Goal: Task Accomplishment & Management: Manage account settings

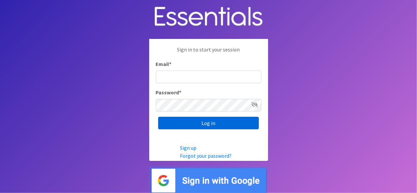
type input "[EMAIL_ADDRESS][DOMAIN_NAME]"
click at [227, 123] on input "Log in" at bounding box center [208, 123] width 101 height 13
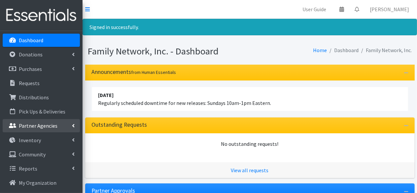
click at [49, 126] on p "Partner Agencies" at bounding box center [38, 126] width 39 height 7
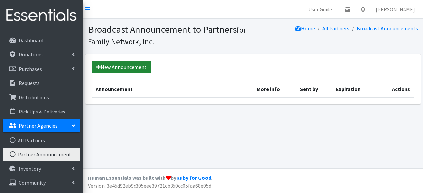
click at [111, 66] on link "New Announcement" at bounding box center [121, 67] width 59 height 13
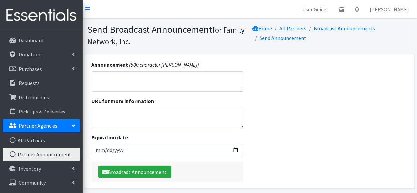
click at [122, 82] on textarea "Announcement" at bounding box center [168, 81] width 152 height 20
click at [238, 149] on input "Expiration date" at bounding box center [168, 150] width 152 height 13
type input "2026-12-31"
click at [115, 83] on textarea "Announcement" at bounding box center [168, 81] width 152 height 20
click at [125, 78] on textarea "Reminder! Size Newborn through Size 7 are 50 diapers per child" at bounding box center [168, 81] width 152 height 20
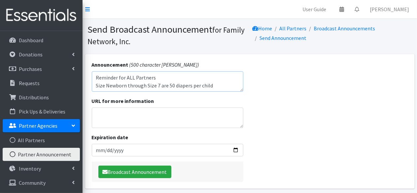
drag, startPoint x: 166, startPoint y: 76, endPoint x: 125, endPoint y: 77, distance: 41.0
click at [125, 77] on textarea "Reminder for ALL Partners Size Newborn through Size 7 are 50 diapers per child" at bounding box center [168, 81] width 152 height 20
drag, startPoint x: 218, startPoint y: 85, endPoint x: 168, endPoint y: 88, distance: 50.4
click at [168, 88] on textarea "Reminder for ALL PARTNERS! Size Newborn through Size 7 are 50 diapers per child" at bounding box center [168, 81] width 152 height 20
click at [217, 86] on textarea "Reminder for ALL PARTNERS! Size Newborn through Size 7 are 50 diapers per child" at bounding box center [168, 81] width 152 height 20
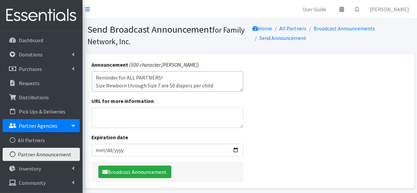
click at [170, 86] on textarea "Reminder for ALL PARTNERS! Size Newborn through Size 7 are 50 diapers per child" at bounding box center [168, 81] width 152 height 20
click at [212, 86] on textarea "Reminder for ALL PARTNERS! Size Newborn through Size 7 are 50 diapers per child" at bounding box center [168, 81] width 152 height 20
click at [173, 79] on textarea "Reminder for ALL PARTNERS! Size Newborn through Size 7 are 50 diapers per child…" at bounding box center [168, 81] width 152 height 20
click at [217, 86] on textarea "Reminder for ALL PARTNERS! Size Newborn through Size 7 are 50 diapers per child…" at bounding box center [168, 81] width 152 height 20
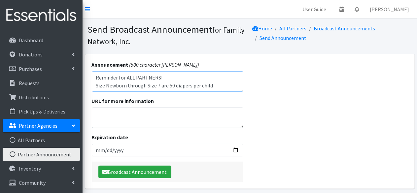
click at [169, 79] on textarea "Reminder for ALL PARTNERS! Size Newborn through Size 7 are 50 diapers per child…" at bounding box center [168, 81] width 152 height 20
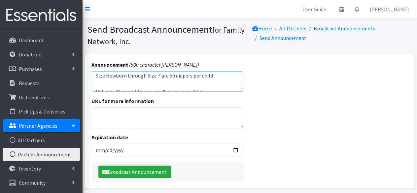
scroll to position [16, 0]
click at [126, 77] on textarea "Reminder for ALL PARTNERS! Size Newborn through Size 7 are 50 diapers per child…" at bounding box center [168, 81] width 152 height 20
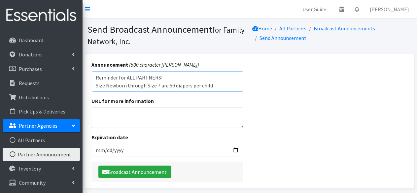
click at [200, 77] on textarea "Reminder for ALL PARTNERS! Size Newborn through Size 7 are 50 diapers per child…" at bounding box center [168, 81] width 152 height 20
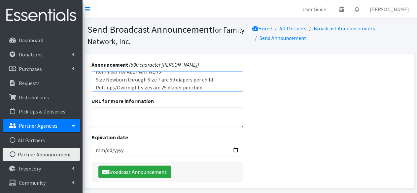
scroll to position [8, 0]
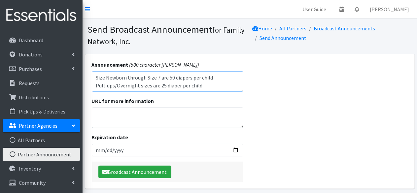
click at [212, 84] on textarea "Reminder for ALL PARTNERS! Size Newborn through Size 7 are 50 diapers per child…" at bounding box center [168, 81] width 152 height 20
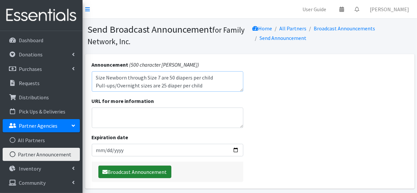
type textarea "Reminder for ALL PARTNERS! Size Newborn through Size 7 are 50 diapers per child…"
click at [126, 173] on button "Broadcast Announcement" at bounding box center [134, 172] width 73 height 13
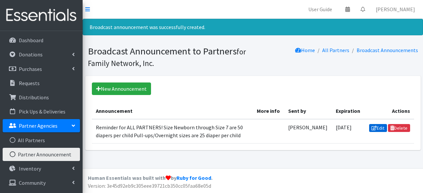
click at [369, 127] on link "Edit" at bounding box center [378, 128] width 18 height 8
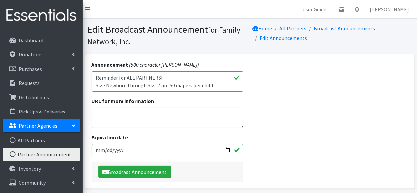
click at [216, 86] on textarea "Reminder for ALL PARTNERS! Size Newborn through Size 7 are 50 diapers per child…" at bounding box center [168, 81] width 152 height 20
click at [204, 86] on textarea "Reminder for ALL PARTNERS! Size Newborn through Size 7 are 50 diapers per child…" at bounding box center [168, 81] width 152 height 20
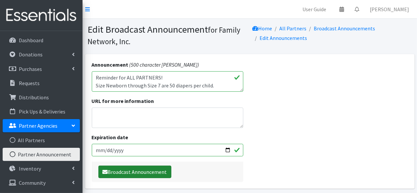
type textarea "Reminder for ALL PARTNERS! Size Newborn through Size 7 are 50 diapers per child…"
click at [150, 170] on button "Broadcast Announcement" at bounding box center [134, 172] width 73 height 13
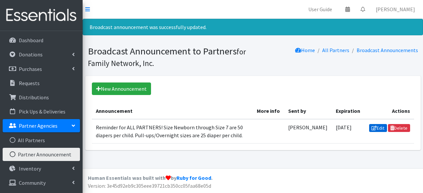
click at [374, 127] on icon at bounding box center [373, 128] width 5 height 5
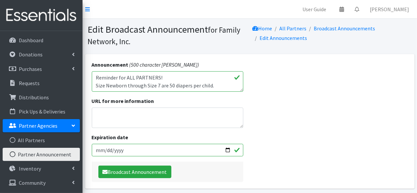
scroll to position [8, 0]
click at [179, 85] on textarea "Reminder for ALL PARTNERS! Size Newborn through Size 7 are 50 diapers per child…" at bounding box center [168, 81] width 152 height 20
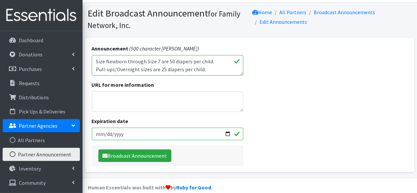
scroll to position [25, 0]
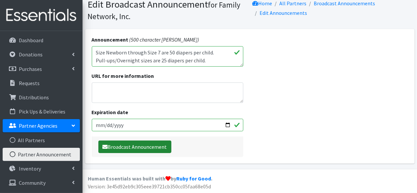
type textarea "Reminder for ALL PARTNERS! Size Newborn through Size 7 are 50 diapers per child…"
drag, startPoint x: 149, startPoint y: 145, endPoint x: 149, endPoint y: 141, distance: 4.0
click at [149, 145] on button "Broadcast Announcement" at bounding box center [134, 147] width 73 height 13
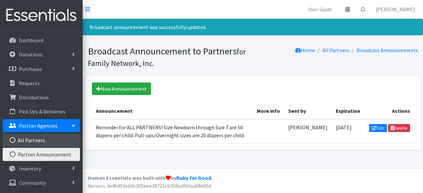
click at [46, 140] on link "All Partners" at bounding box center [41, 140] width 77 height 13
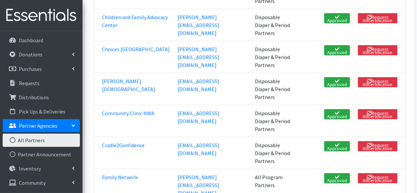
scroll to position [264, 0]
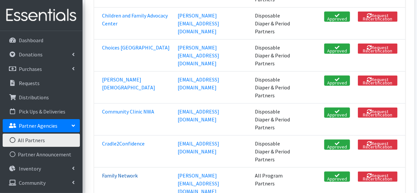
click at [124, 173] on link "Family Network" at bounding box center [120, 176] width 36 height 7
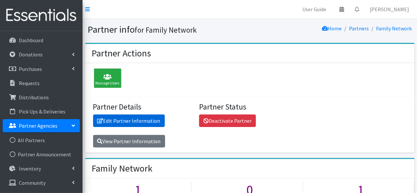
click at [130, 122] on link "Edit Partner Information" at bounding box center [129, 121] width 72 height 13
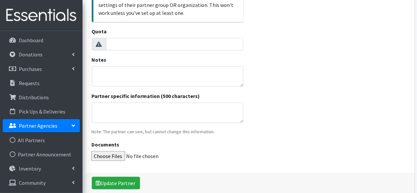
scroll to position [231, 0]
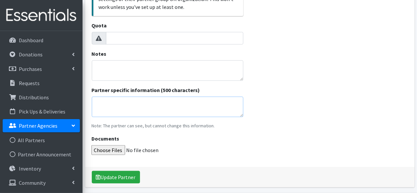
click at [135, 103] on textarea "Partner specific information (500 characters)" at bounding box center [168, 107] width 152 height 20
type textarea "O"
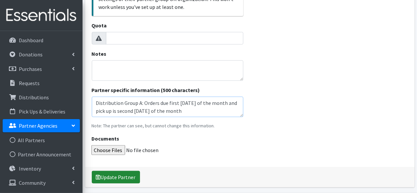
type textarea "Distribution Group A: Orders due first Tuesday of the month and pick up is seco…"
click at [126, 175] on button "Update Partner" at bounding box center [116, 177] width 48 height 13
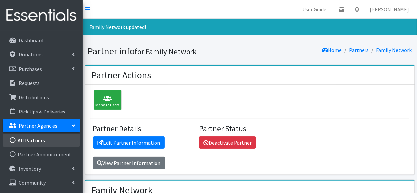
click at [37, 136] on link "All Partners" at bounding box center [41, 140] width 77 height 13
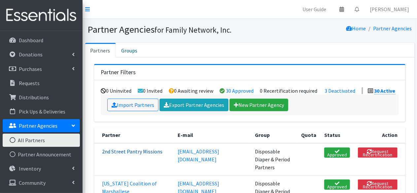
click at [127, 152] on link "2nd Street Pantry Missions" at bounding box center [132, 151] width 60 height 7
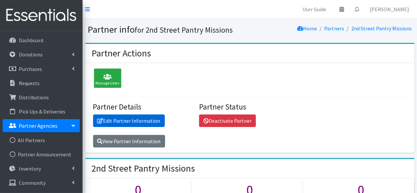
click at [129, 125] on link "Edit Partner Information" at bounding box center [129, 121] width 72 height 13
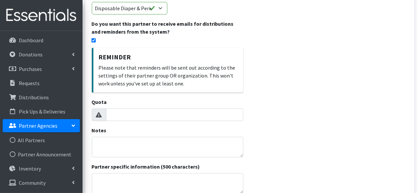
scroll to position [165, 0]
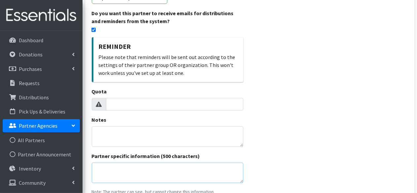
click at [109, 168] on textarea "Partner specific information (500 characters)" at bounding box center [168, 173] width 152 height 20
type textarea "T"
type textarea "O"
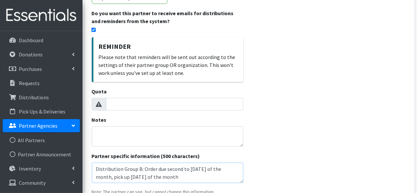
scroll to position [0, 0]
drag, startPoint x: 190, startPoint y: 176, endPoint x: 92, endPoint y: 162, distance: 99.1
click at [92, 162] on div "Partner specific information (500 characters) Order Limit: Diapers for 100 chil…" at bounding box center [168, 167] width 152 height 31
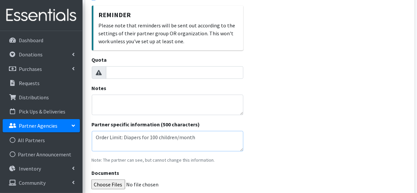
scroll to position [156, 0]
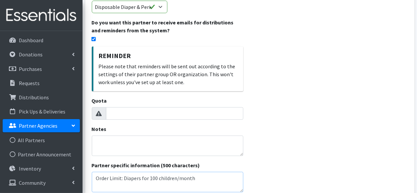
type textarea "Order Limit: Diapers for 100 children/month Distribution Group B: Order due sec…"
click at [38, 126] on p "Partner Agencies" at bounding box center [38, 126] width 39 height 7
click at [39, 126] on p "Partner Agencies" at bounding box center [38, 126] width 39 height 7
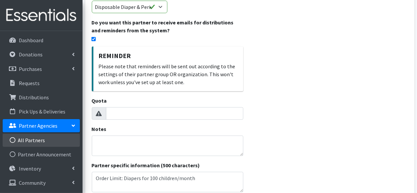
click at [31, 137] on link "All Partners" at bounding box center [41, 140] width 77 height 13
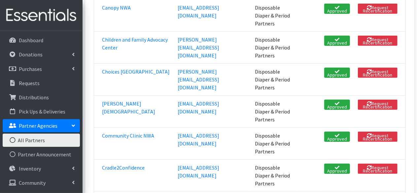
scroll to position [264, 0]
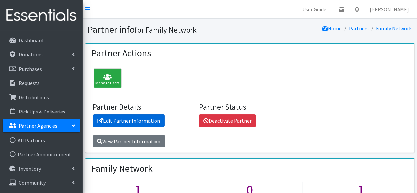
click at [125, 119] on link "Edit Partner Information" at bounding box center [129, 121] width 72 height 13
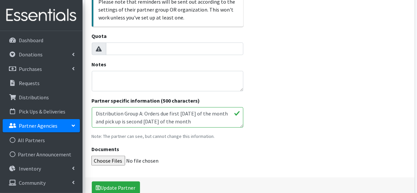
scroll to position [231, 0]
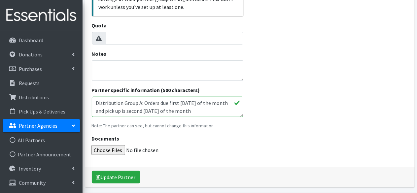
click at [202, 113] on textarea "Distribution Group A: Orders due first [DATE] of the month and pick up is secon…" at bounding box center [168, 107] width 152 height 20
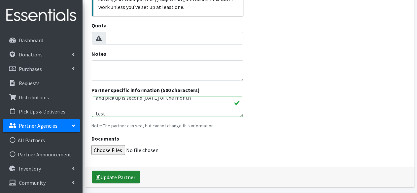
type textarea "Distribution Group A: Orders due first [DATE] of the month and pick up is secon…"
click at [130, 175] on button "Update Partner" at bounding box center [116, 177] width 48 height 13
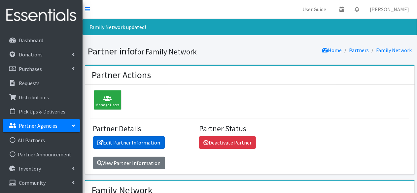
click at [133, 143] on link "Edit Partner Information" at bounding box center [129, 142] width 72 height 13
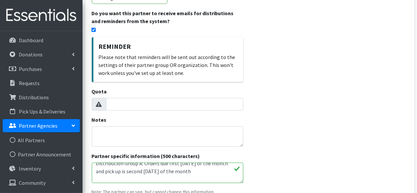
scroll to position [16, 0]
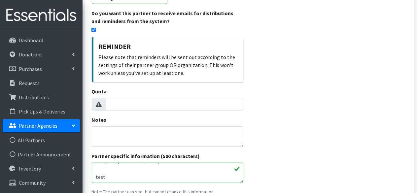
drag, startPoint x: 134, startPoint y: 173, endPoint x: 94, endPoint y: 176, distance: 40.4
click at [94, 176] on textarea "Distribution Group A: Orders due first Tuesday of the month and pick up is seco…" at bounding box center [168, 173] width 152 height 20
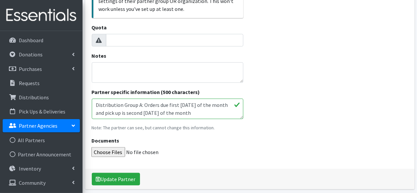
scroll to position [255, 0]
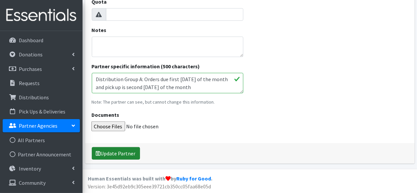
type textarea "Distribution Group A: Orders due first [DATE] of the month and pick up is secon…"
click at [103, 151] on button "Update Partner" at bounding box center [116, 153] width 48 height 13
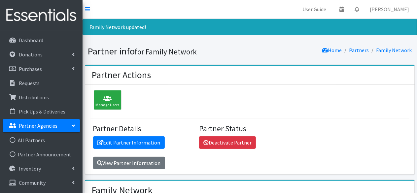
click at [50, 128] on p "Partner Agencies" at bounding box center [38, 126] width 39 height 7
click at [52, 129] on p "Partner Agencies" at bounding box center [38, 126] width 39 height 7
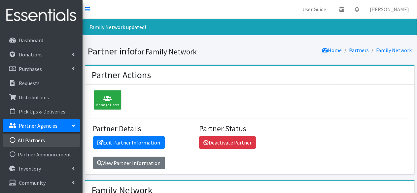
click at [37, 142] on link "All Partners" at bounding box center [41, 140] width 77 height 13
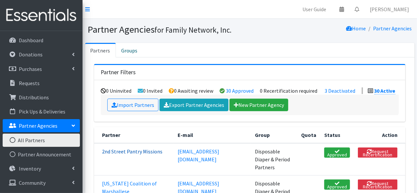
click at [120, 153] on link "2nd Street Pantry Missions" at bounding box center [132, 151] width 60 height 7
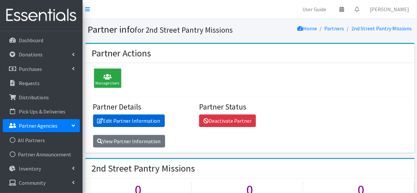
click at [116, 120] on link "Edit Partner Information" at bounding box center [129, 121] width 72 height 13
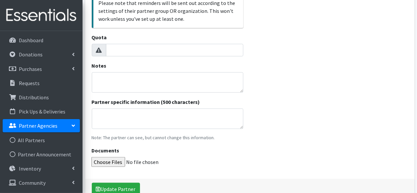
scroll to position [231, 0]
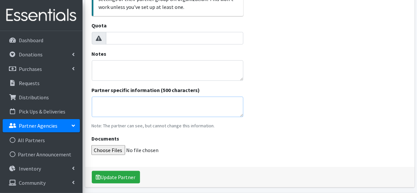
click at [116, 109] on textarea "Partner specific information (500 characters)" at bounding box center [168, 107] width 152 height 20
paste textarea "Order Limit: Diapers for 100 children/month Distribution Group B: Order due sec…"
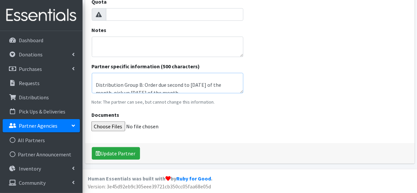
scroll to position [16, 0]
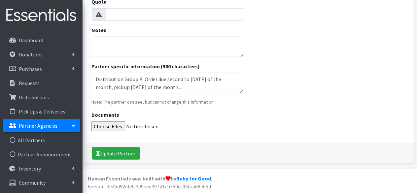
drag, startPoint x: 199, startPoint y: 87, endPoint x: 187, endPoint y: 88, distance: 11.3
click at [187, 88] on textarea "Order Limit: Diapers for 100 children/month Distribution Group B: Order due sec…" at bounding box center [168, 83] width 152 height 20
click at [204, 80] on textarea "Order Limit: Diapers for 100 children/month Distribution Group B: Order due sec…" at bounding box center [168, 83] width 152 height 20
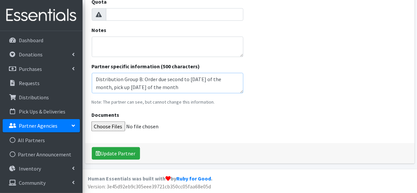
click at [194, 87] on textarea "Order Limit: Diapers for 100 children/month..... Distribution Group B: Order du…" at bounding box center [168, 83] width 152 height 20
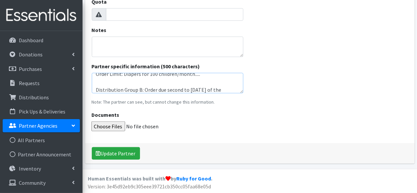
scroll to position [0, 0]
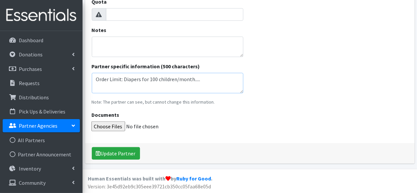
click at [212, 79] on textarea "Order Limit: Diapers for 100 children/month..... Distribution Group B: Order du…" at bounding box center [168, 83] width 152 height 20
drag, startPoint x: 192, startPoint y: 87, endPoint x: 94, endPoint y: 68, distance: 99.6
click at [94, 68] on div "Partner specific information (500 characters) Order Limit: Diapers for 100 chil…" at bounding box center [168, 77] width 152 height 31
click at [118, 86] on textarea "Order Limit: Diapers for 100 children/month_____ Distribution Group B: Order du…" at bounding box center [168, 83] width 152 height 20
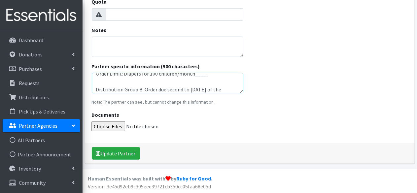
scroll to position [16, 0]
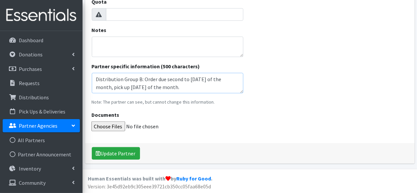
type textarea "Order Limit: Diapers for 100 children/month_____ Distribution Group B: Order du…"
click at [119, 153] on button "Update Partner" at bounding box center [116, 153] width 48 height 13
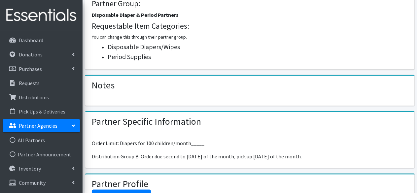
scroll to position [297, 0]
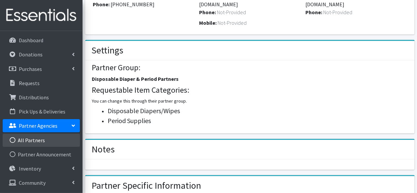
click at [32, 137] on link "All Partners" at bounding box center [41, 140] width 77 height 13
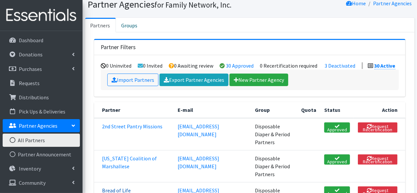
scroll to position [66, 0]
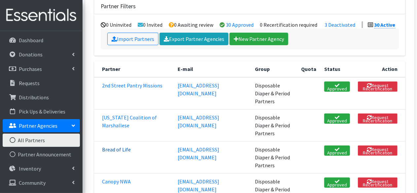
click at [119, 146] on link "Bread of Life" at bounding box center [116, 149] width 29 height 7
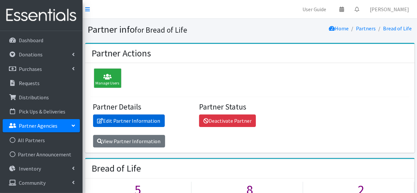
click at [126, 118] on link "Edit Partner Information" at bounding box center [129, 121] width 72 height 13
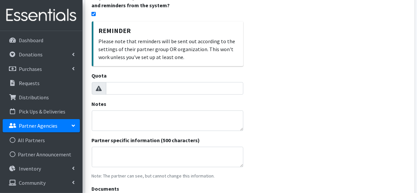
scroll to position [198, 0]
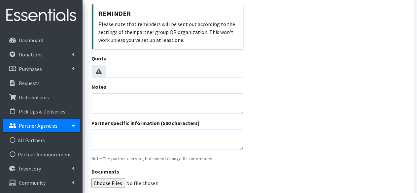
click at [113, 138] on textarea "Partner specific information (500 characters)" at bounding box center [168, 140] width 152 height 20
paste textarea "Order Limit: Diapers for 100 children/month_____ Distribution Group B: Order du…"
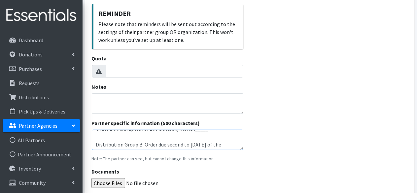
scroll to position [0, 0]
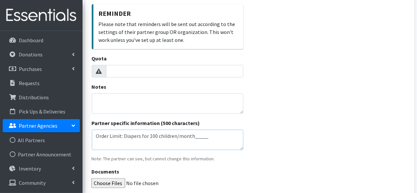
drag, startPoint x: 156, startPoint y: 136, endPoint x: 148, endPoint y: 136, distance: 8.3
click at [148, 136] on textarea "Order Limit: Diapers for 100 children/month_____ Distribution Group B: Order du…" at bounding box center [168, 140] width 152 height 20
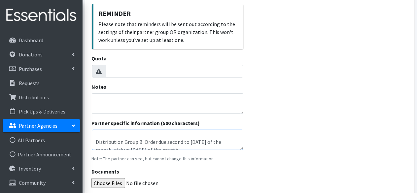
scroll to position [16, 0]
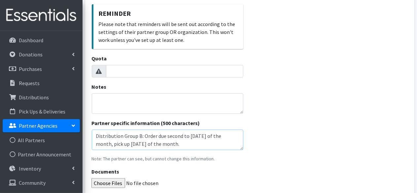
click at [141, 136] on textarea "Order Limit: Diapers for 200 children/month_____ Distribution Group B: Order du…" at bounding box center [168, 140] width 152 height 20
click at [174, 136] on textarea "Order Limit: Diapers for 200 children/month_____ Distribution Group a: Order du…" at bounding box center [168, 140] width 152 height 20
drag, startPoint x: 190, startPoint y: 135, endPoint x: 176, endPoint y: 135, distance: 13.5
click at [176, 135] on textarea "Order Limit: Diapers for 200 children/month_____ Distribution Group a: Order du…" at bounding box center [168, 140] width 152 height 20
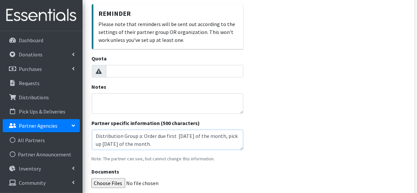
click at [115, 143] on textarea "Order Limit: Diapers for 200 children/month_____ Distribution Group a: Order du…" at bounding box center [168, 140] width 152 height 20
click at [141, 135] on textarea "Order Limit: Diapers for 200 children/month_____ Distribution Group a: Order du…" at bounding box center [168, 140] width 152 height 20
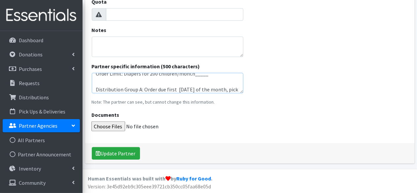
scroll to position [0, 0]
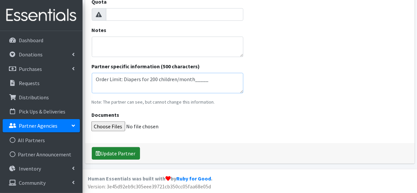
type textarea "Order Limit: Diapers for 200 children/month_____ Distribution Group A: Order du…"
click at [126, 149] on button "Update Partner" at bounding box center [116, 153] width 48 height 13
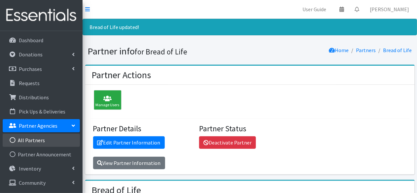
click at [36, 138] on link "All Partners" at bounding box center [41, 140] width 77 height 13
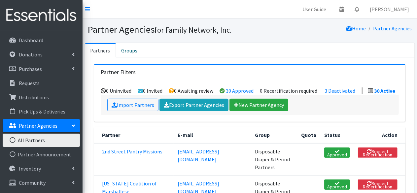
scroll to position [33, 0]
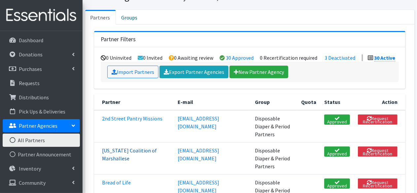
click at [118, 147] on link "[US_STATE] Coalition of Marshallese" at bounding box center [129, 154] width 55 height 15
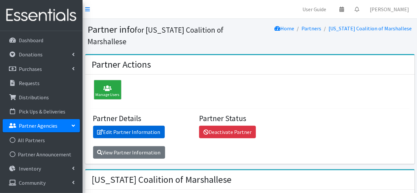
click at [121, 133] on link "Edit Partner Information" at bounding box center [129, 132] width 72 height 13
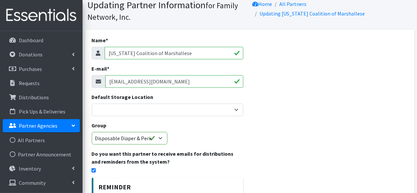
scroll to position [165, 0]
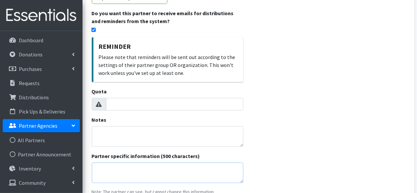
drag, startPoint x: 107, startPoint y: 142, endPoint x: 109, endPoint y: 176, distance: 34.4
click at [110, 177] on textarea "Partner specific information (500 characters)" at bounding box center [168, 173] width 152 height 20
paste textarea "Order Limit: Diapers for 100 children/month_____ Distribution Group B: Order du…"
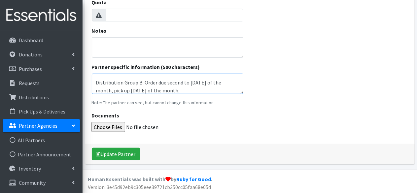
scroll to position [255, 0]
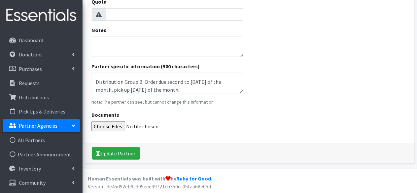
click at [140, 80] on textarea "Order Limit: Diapers for 100 children/month_____ Distribution Group B: Order du…" at bounding box center [168, 83] width 152 height 20
drag, startPoint x: 167, startPoint y: 82, endPoint x: 197, endPoint y: 82, distance: 29.7
click at [197, 82] on textarea "Order Limit: Diapers for 100 children/month_____ Distribution Group A: Order du…" at bounding box center [168, 83] width 152 height 20
click at [118, 90] on textarea "Order Limit: Diapers for 100 children/month_____ Distribution Group A: Order du…" at bounding box center [168, 83] width 152 height 20
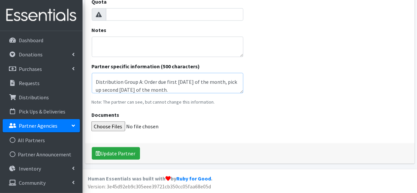
scroll to position [0, 0]
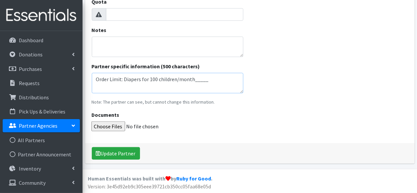
type textarea "Order Limit: Diapers for 100 children/month_____ Distribution Group A: Order du…"
click at [124, 152] on button "Update Partner" at bounding box center [116, 153] width 48 height 13
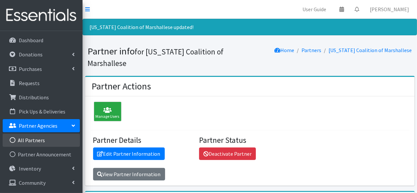
click at [35, 139] on link "All Partners" at bounding box center [41, 140] width 77 height 13
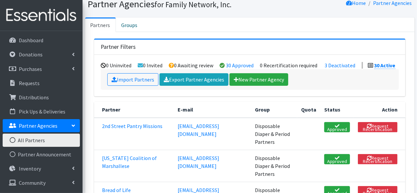
scroll to position [66, 0]
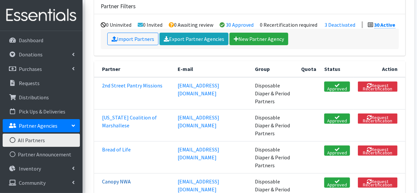
click at [116, 178] on link "Canopy NWA" at bounding box center [116, 181] width 29 height 7
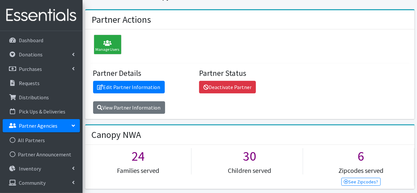
scroll to position [99, 0]
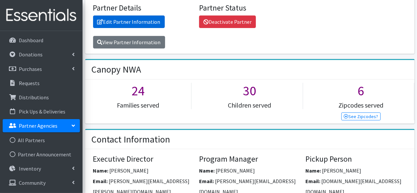
click at [130, 19] on link "Edit Partner Information" at bounding box center [129, 22] width 72 height 13
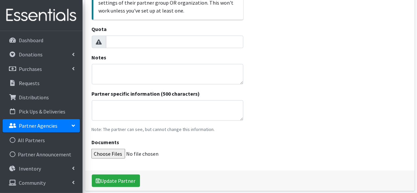
scroll to position [231, 0]
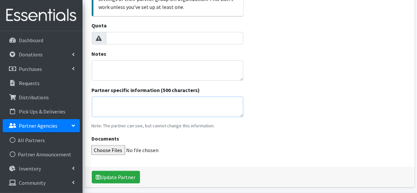
click at [124, 111] on textarea "Partner specific information (500 characters)" at bounding box center [168, 107] width 152 height 20
paste textarea "Order Limit: Diapers for 100 children/month_____ Distribution Group B: Order du…"
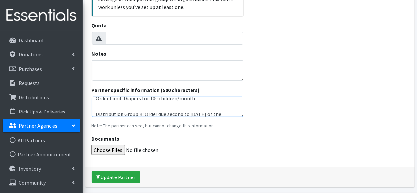
scroll to position [0, 0]
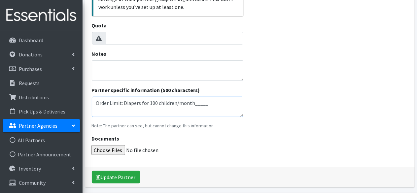
click at [150, 103] on textarea "Order Limit: Diapers for 100 children/month_____ Distribution Group B: Order du…" at bounding box center [168, 107] width 152 height 20
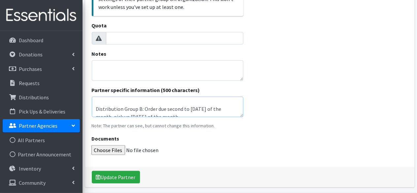
scroll to position [16, 0]
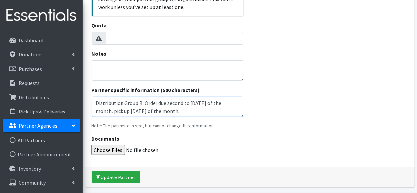
type textarea "Order Limit: Diapers for 50 children/month_____ Distribution Group B: Order due…"
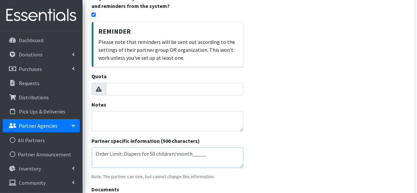
scroll to position [255, 0]
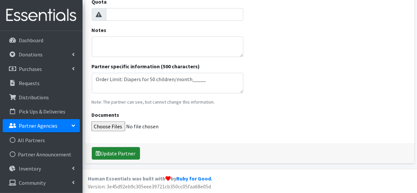
click at [125, 158] on button "Update Partner" at bounding box center [116, 153] width 48 height 13
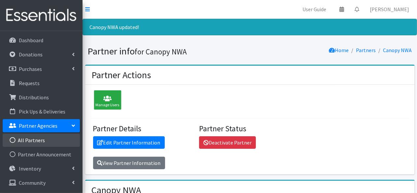
click at [29, 139] on link "All Partners" at bounding box center [41, 140] width 77 height 13
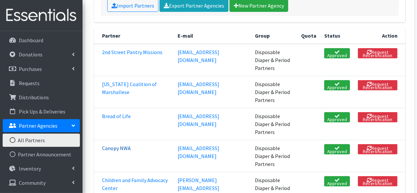
scroll to position [132, 0]
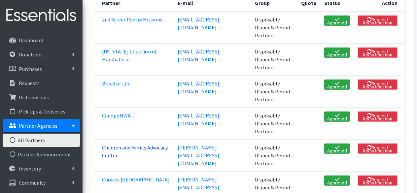
click at [130, 144] on link "Children and Family Advocacy Center" at bounding box center [135, 151] width 66 height 15
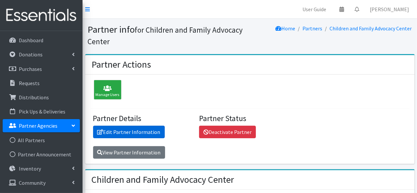
click at [136, 131] on link "Edit Partner Information" at bounding box center [129, 132] width 72 height 13
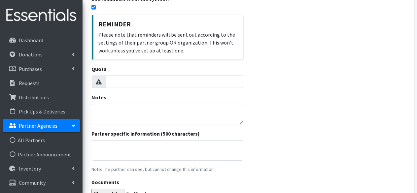
scroll to position [198, 0]
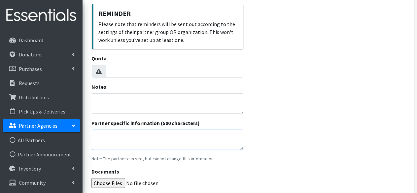
click at [112, 141] on textarea "Partner specific information (500 characters)" at bounding box center [168, 140] width 152 height 20
paste textarea "Order Limit: Diapers for 100 children/month_____ Distribution Group B: Order du…"
click at [151, 137] on textarea "Order Limit: Diapers for 100 children/month_____ Distribution Group B: Order du…" at bounding box center [168, 140] width 152 height 20
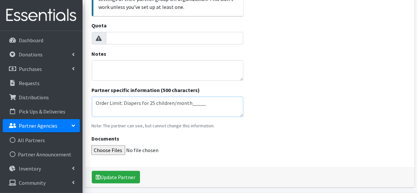
scroll to position [16, 0]
click at [139, 101] on textarea "Order Limit: Diapers for 25 children/month_____ Distribution Group B: Order due…" at bounding box center [168, 107] width 152 height 20
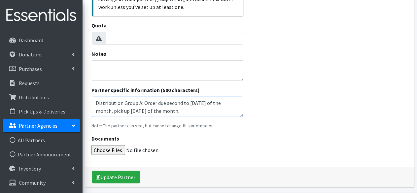
drag, startPoint x: 167, startPoint y: 104, endPoint x: 197, endPoint y: 103, distance: 30.4
click at [197, 103] on textarea "Order Limit: Diapers for 25 children/month_____ Distribution Group A: Order due…" at bounding box center [168, 107] width 152 height 20
click at [114, 109] on textarea "Order Limit: Diapers for 25 children/month_____ Distribution Group A: Order due…" at bounding box center [168, 107] width 152 height 20
type textarea "Order Limit: Diapers for 25 children/month_____ Distribution Group A: Order due…"
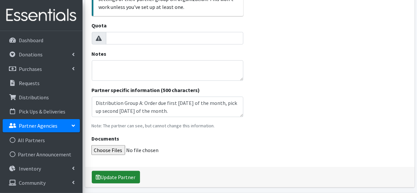
click at [112, 180] on button "Update Partner" at bounding box center [116, 177] width 48 height 13
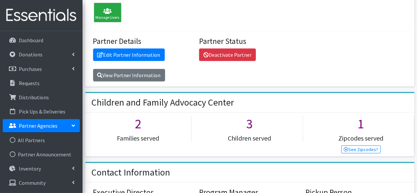
scroll to position [66, 0]
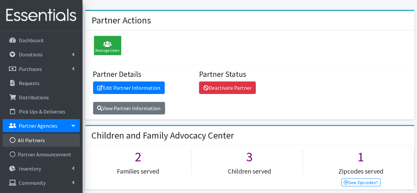
click at [36, 140] on link "All Partners" at bounding box center [41, 140] width 77 height 13
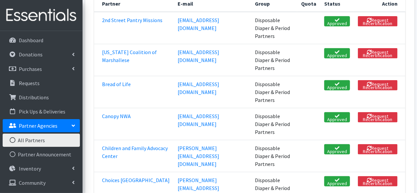
scroll to position [132, 0]
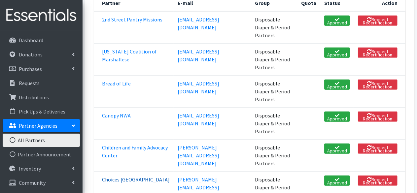
click at [118, 176] on link "Choices Pregnancy Center" at bounding box center [136, 179] width 68 height 7
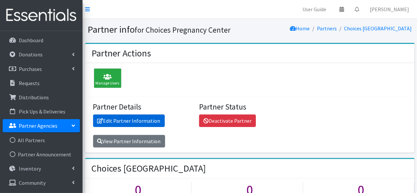
click at [130, 115] on link "Edit Partner Information" at bounding box center [129, 121] width 72 height 13
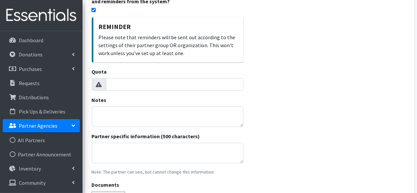
scroll to position [198, 0]
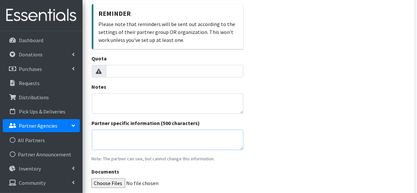
click at [112, 139] on textarea "Partner specific information (500 characters)" at bounding box center [168, 140] width 152 height 20
paste textarea "Order Limit: Diapers for 100 children/month_____ Distribution Group B: Order du…"
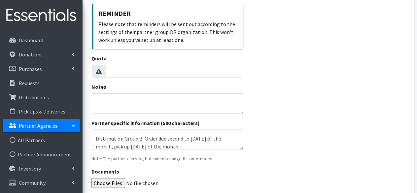
click at [139, 138] on textarea "Order Limit: Diapers for 100 children/month_____ Distribution Group B: Order du…" at bounding box center [168, 140] width 152 height 20
drag, startPoint x: 167, startPoint y: 139, endPoint x: 196, endPoint y: 138, distance: 29.4
click at [196, 138] on textarea "Order Limit: Diapers for 100 children/month_____ Distribution Group A: Order du…" at bounding box center [168, 140] width 152 height 20
click at [116, 144] on textarea "Order Limit: Diapers for 100 children/month_____ Distribution Group A: Order du…" at bounding box center [168, 140] width 152 height 20
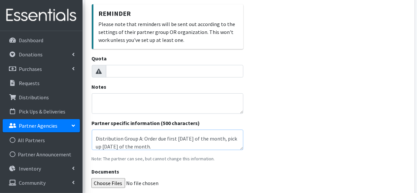
click at [116, 144] on textarea "Order Limit: Diapers for 100 children/month_____ Distribution Group A: Order du…" at bounding box center [168, 140] width 152 height 20
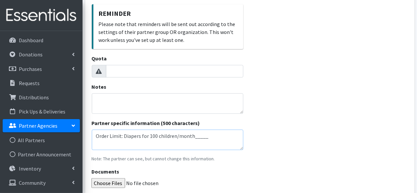
click at [154, 135] on textarea "Order Limit: Diapers for 100 children/month_____ Distribution Group A: Order du…" at bounding box center [168, 140] width 152 height 20
type textarea "Order Limit: Diapers for 50 children/month_____ Distribution Group A: Order due…"
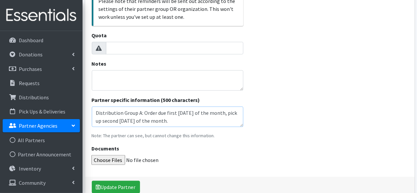
scroll to position [255, 0]
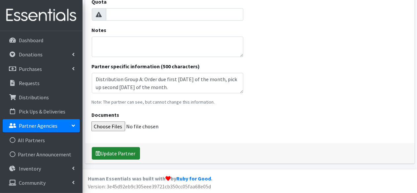
click at [118, 149] on button "Update Partner" at bounding box center [116, 153] width 48 height 13
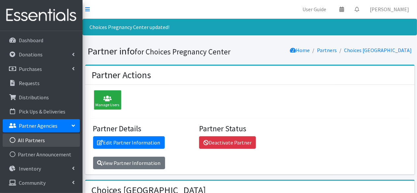
click at [25, 141] on link "All Partners" at bounding box center [41, 140] width 77 height 13
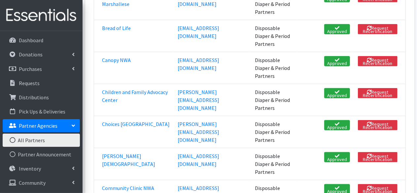
scroll to position [198, 0]
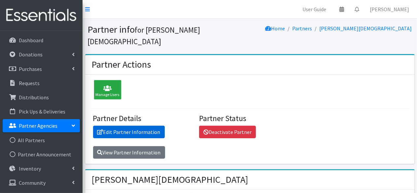
drag, startPoint x: 124, startPoint y: 115, endPoint x: 210, endPoint y: 141, distance: 89.3
click at [124, 126] on link "Edit Partner Information" at bounding box center [129, 132] width 72 height 13
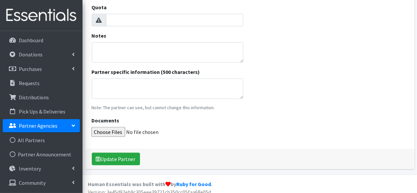
scroll to position [255, 0]
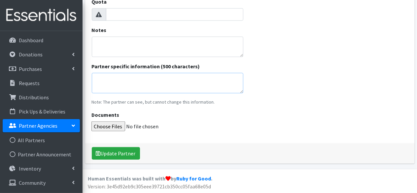
click at [121, 84] on textarea "Partner specific information (500 characters)" at bounding box center [168, 83] width 152 height 20
paste textarea "Order Limit: Diapers for 100 children/month_____ Distribution Group B: Order du…"
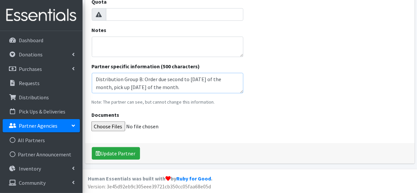
click at [139, 79] on textarea "Order Limit: Diapers for 100 children/month_____ Distribution Group B: Order du…" at bounding box center [168, 83] width 152 height 20
drag, startPoint x: 167, startPoint y: 80, endPoint x: 198, endPoint y: 76, distance: 31.6
click at [197, 78] on textarea "Order Limit: Diapers for 100 children/month_____ Distribution Group A: Order du…" at bounding box center [168, 83] width 152 height 20
click at [120, 86] on textarea "Order Limit: Diapers for 100 children/month_____ Distribution Group A: Order du…" at bounding box center [168, 83] width 152 height 20
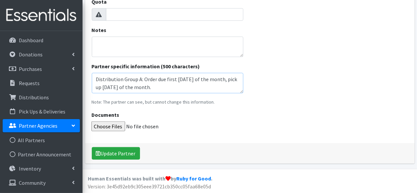
click at [120, 86] on textarea "Order Limit: Diapers for 100 children/month_____ Distribution Group A: Order du…" at bounding box center [168, 83] width 152 height 20
type textarea "Order Limit: Diapers for 100 children/month_____ Distribution Group A: Order du…"
click at [126, 157] on button "Update Partner" at bounding box center [116, 153] width 48 height 13
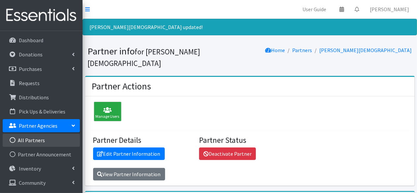
click at [46, 136] on link "All Partners" at bounding box center [41, 140] width 77 height 13
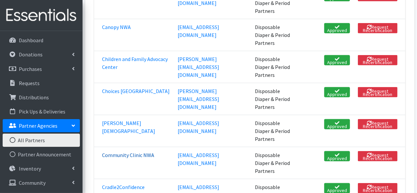
scroll to position [231, 0]
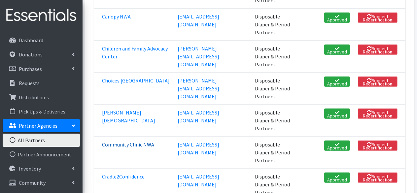
click at [121, 141] on link "Community Clinic NWA" at bounding box center [128, 144] width 52 height 7
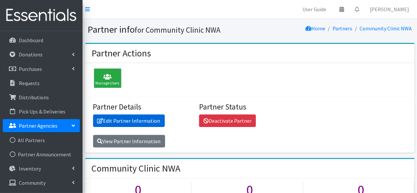
click at [126, 122] on link "Edit Partner Information" at bounding box center [129, 121] width 72 height 13
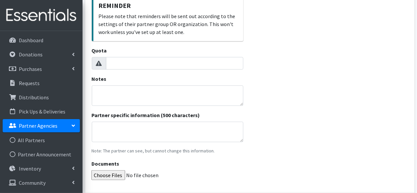
scroll to position [255, 0]
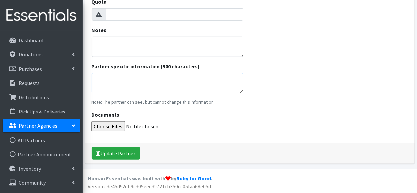
click at [127, 88] on textarea "Partner specific information (500 characters)" at bounding box center [168, 83] width 152 height 20
paste textarea "Order Limit: Diapers for 100 children/month_____ Distribution Group B: Order du…"
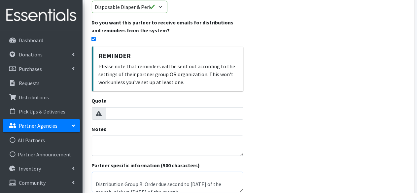
scroll to position [16, 0]
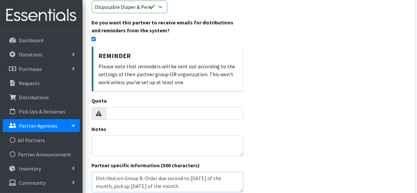
click at [139, 177] on textarea "Order Limit: Diapers for 100 children/month_____ Distribution Group B: Order du…" at bounding box center [168, 182] width 152 height 20
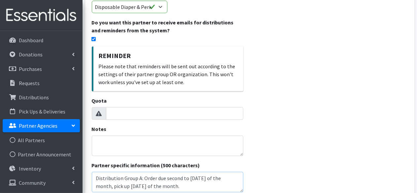
drag, startPoint x: 167, startPoint y: 179, endPoint x: 197, endPoint y: 177, distance: 30.5
click at [197, 177] on textarea "Order Limit: Diapers for 100 children/month_____ Distribution Group A: Order du…" at bounding box center [168, 182] width 152 height 20
click at [119, 186] on textarea "Order Limit: Diapers for 100 children/month_____ Distribution Group A: Order du…" at bounding box center [168, 182] width 152 height 20
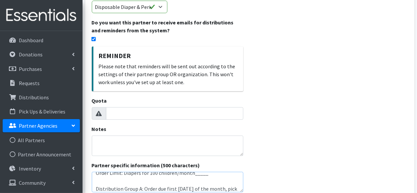
scroll to position [0, 0]
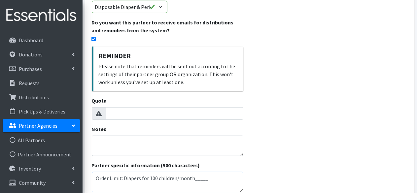
click at [153, 179] on textarea "Order Limit: Diapers for 100 children/month_____ Distribution Group A: Order du…" at bounding box center [168, 182] width 152 height 20
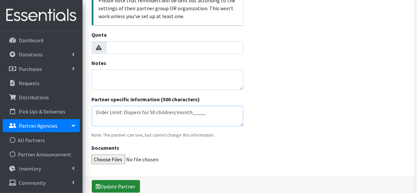
type textarea "Order Limit: Diapers for 50 children/month_____ Distribution Group A: Order due…"
click at [116, 187] on button "Update Partner" at bounding box center [116, 186] width 48 height 13
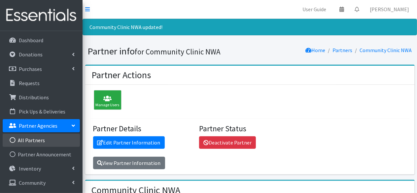
click at [19, 142] on link "All Partners" at bounding box center [41, 140] width 77 height 13
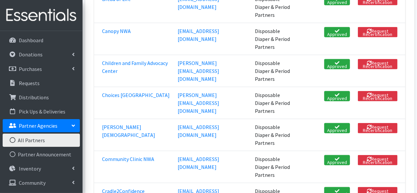
scroll to position [231, 0]
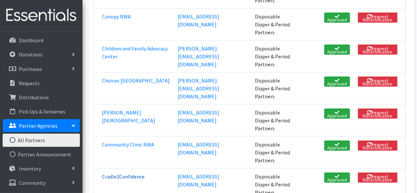
click at [124, 174] on link "Cradle2Confidence" at bounding box center [123, 177] width 43 height 7
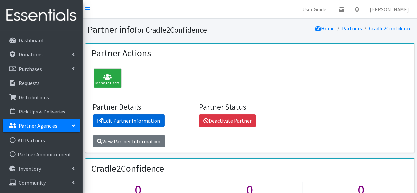
click at [130, 120] on link "Edit Partner Information" at bounding box center [129, 121] width 72 height 13
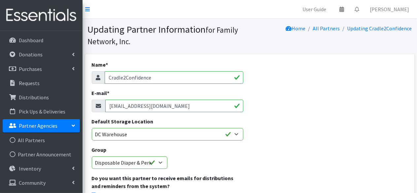
scroll to position [165, 0]
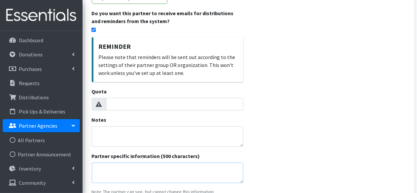
click at [99, 166] on textarea "Partner specific information (500 characters)" at bounding box center [168, 173] width 152 height 20
paste textarea "Order Limit: Diapers for 100 children/month_____ Distribution Group B: Order du…"
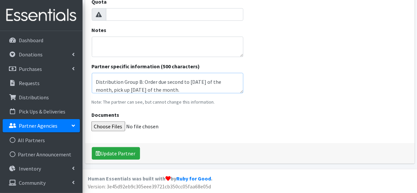
scroll to position [0, 0]
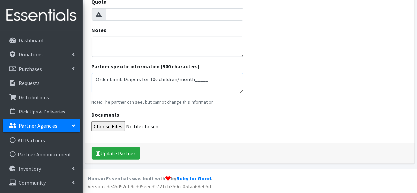
click at [153, 78] on textarea "Order Limit: Diapers for 100 children/month_____ Distribution Group B: Order du…" at bounding box center [168, 83] width 152 height 20
type textarea "Order Limit: Diapers for 75 children/month_____ Distribution Group B: Order due…"
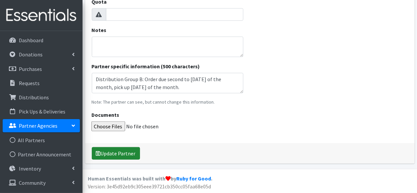
click at [106, 148] on button "Update Partner" at bounding box center [116, 153] width 48 height 13
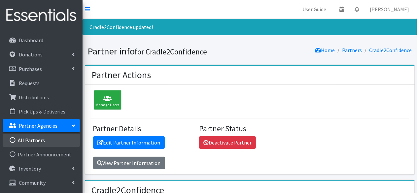
click at [40, 142] on link "All Partners" at bounding box center [41, 140] width 77 height 13
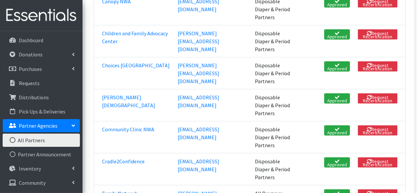
scroll to position [264, 0]
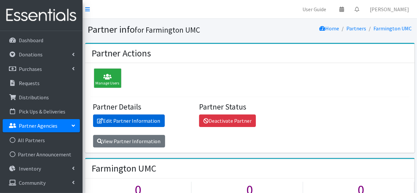
click at [117, 123] on link "Edit Partner Information" at bounding box center [129, 121] width 72 height 13
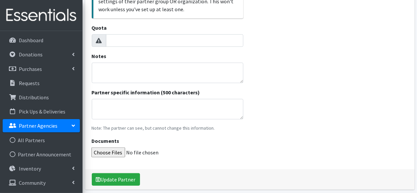
scroll to position [231, 0]
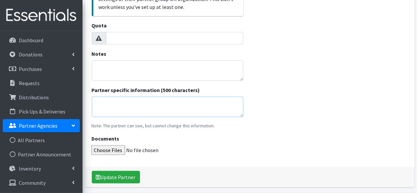
click at [112, 109] on textarea "Partner specific information (500 characters)" at bounding box center [168, 107] width 152 height 20
paste textarea "Order Limit: Diapers for 100 children/month_____ Distribution Group B: Order du…"
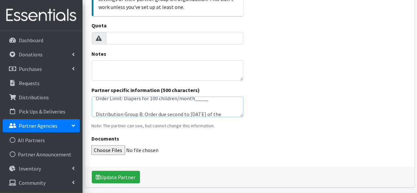
scroll to position [0, 0]
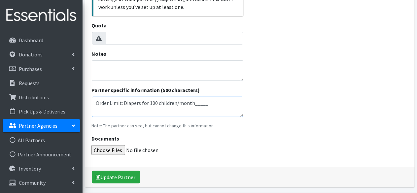
click at [150, 103] on textarea "Order Limit: Diapers for 100 children/month_____ Distribution Group B: Order du…" at bounding box center [168, 107] width 152 height 20
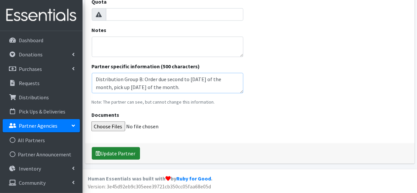
type textarea "Order Limit: Diapers for 25 children/month_____ Distribution Group B: Order due…"
click at [113, 158] on button "Update Partner" at bounding box center [116, 153] width 48 height 13
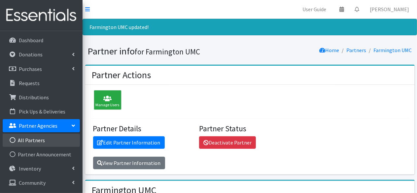
click at [40, 139] on link "All Partners" at bounding box center [41, 140] width 77 height 13
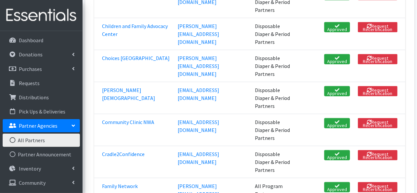
scroll to position [264, 0]
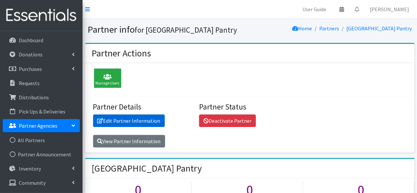
click at [128, 127] on link "Edit Partner Information" at bounding box center [129, 121] width 72 height 13
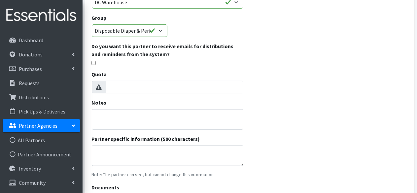
scroll to position [165, 0]
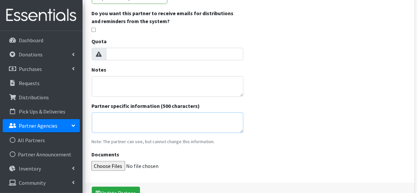
click at [110, 121] on textarea "Partner specific information (500 characters)" at bounding box center [168, 123] width 152 height 20
paste textarea "Order Limit: Diapers for 100 children/month_____ Distribution Group B: Order du…"
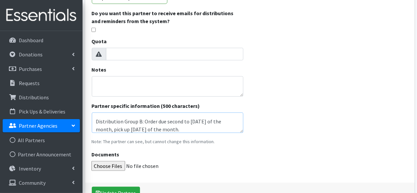
click at [138, 121] on textarea "Order Limit: Diapers for 100 children/month_____ Distribution Group B: Order du…" at bounding box center [168, 123] width 152 height 20
drag, startPoint x: 167, startPoint y: 121, endPoint x: 196, endPoint y: 124, distance: 29.9
click at [196, 124] on textarea "Order Limit: Diapers for 100 children/month_____ Distribution Group A: Order du…" at bounding box center [168, 123] width 152 height 20
click at [117, 129] on textarea "Order Limit: Diapers for 100 children/month_____ Distribution Group A: Order du…" at bounding box center [168, 123] width 152 height 20
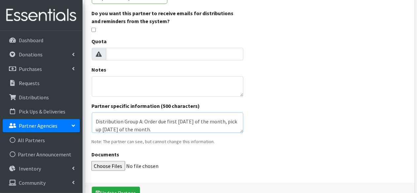
click at [117, 129] on textarea "Order Limit: Diapers for 100 children/month_____ Distribution Group A: Order du…" at bounding box center [168, 123] width 152 height 20
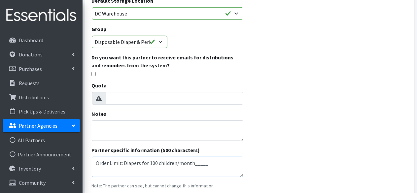
scroll to position [198, 0]
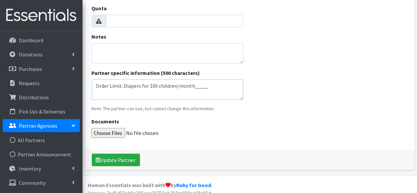
click at [153, 87] on textarea "Order Limit: Diapers for 100 children/month_____ Distribution Group A: Order du…" at bounding box center [168, 90] width 152 height 20
type textarea "Order Limit: Diapers for 25 children/month_____ Distribution Group A: Order due…"
click at [126, 157] on button "Update Partner" at bounding box center [116, 160] width 48 height 13
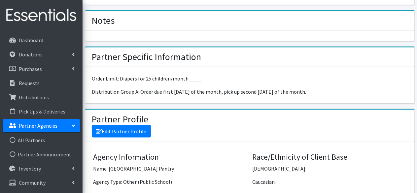
scroll to position [430, 0]
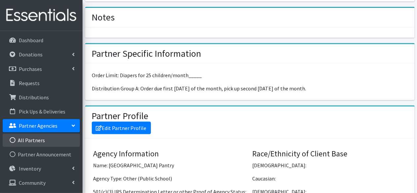
click at [36, 135] on link "All Partners" at bounding box center [41, 140] width 77 height 13
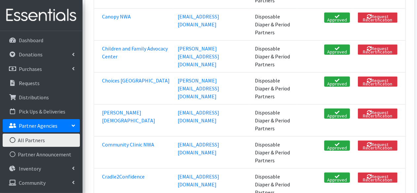
scroll to position [297, 0]
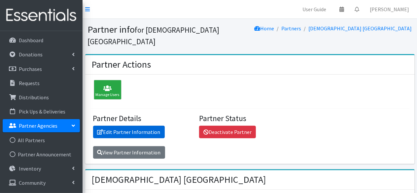
click at [108, 126] on link "Edit Partner Information" at bounding box center [129, 132] width 72 height 13
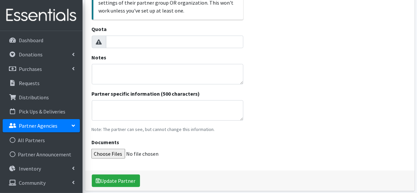
scroll to position [255, 0]
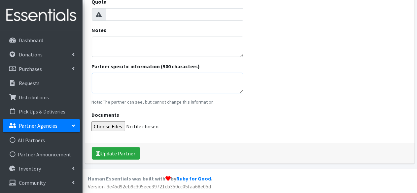
click at [116, 82] on textarea "Partner specific information (500 characters)" at bounding box center [168, 83] width 152 height 20
paste textarea "Order Limit: Diapers for 100 children/month_____ Distribution Group B: Order du…"
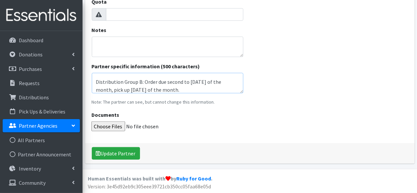
scroll to position [0, 0]
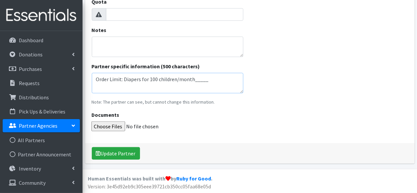
click at [151, 77] on textarea "Order Limit: Diapers for 100 children/month_____ Distribution Group B: Order du…" at bounding box center [168, 83] width 152 height 20
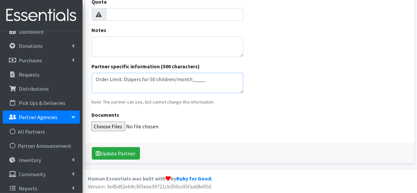
scroll to position [13, 0]
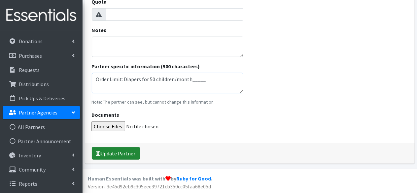
type textarea "Order Limit: Diapers for 50 children/month_____ Distribution Group B: Order due…"
click at [115, 150] on button "Update Partner" at bounding box center [116, 153] width 48 height 13
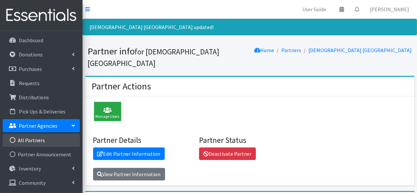
click at [42, 136] on link "All Partners" at bounding box center [41, 140] width 77 height 13
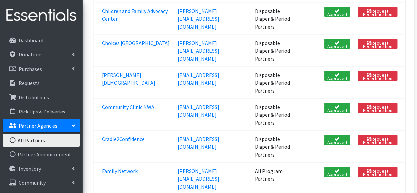
scroll to position [330, 0]
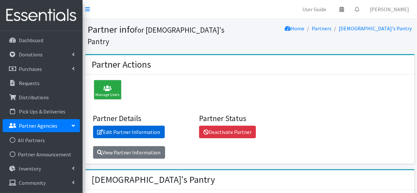
click at [119, 126] on link "Edit Partner Information" at bounding box center [129, 132] width 72 height 13
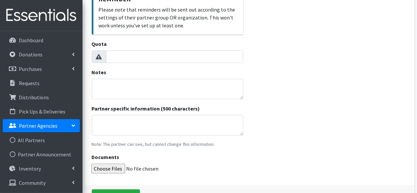
scroll to position [231, 0]
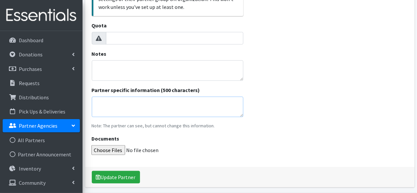
click at [115, 101] on textarea "Partner specific information (500 characters)" at bounding box center [168, 107] width 152 height 20
paste textarea "Order Limit: Diapers for 100 children/month_____ Distribution Group B: Order du…"
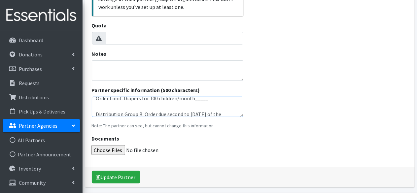
scroll to position [0, 0]
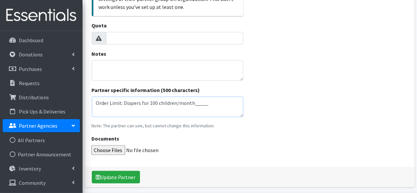
click at [151, 102] on textarea "Order Limit: Diapers for 100 children/month_____ Distribution Group B: Order du…" at bounding box center [168, 107] width 152 height 20
type textarea "Order Limit: Diapers for 25 children/month_____ Distribution Group B: Order due…"
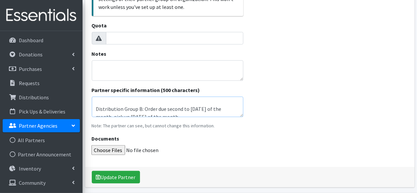
scroll to position [16, 0]
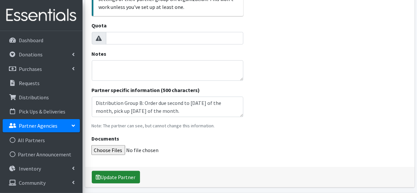
click at [122, 174] on button "Update Partner" at bounding box center [116, 177] width 48 height 13
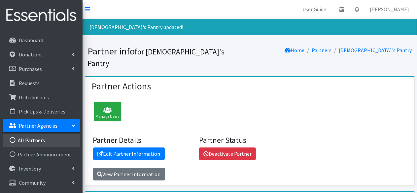
click at [39, 142] on link "All Partners" at bounding box center [41, 140] width 77 height 13
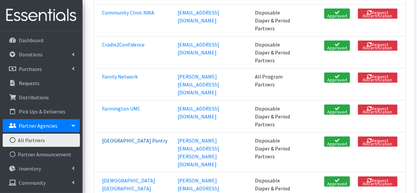
scroll to position [397, 0]
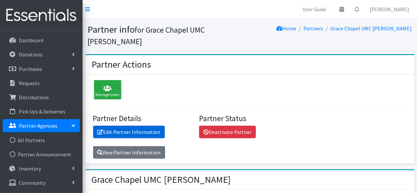
click at [117, 126] on link "Edit Partner Information" at bounding box center [129, 132] width 72 height 13
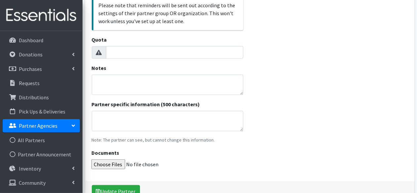
scroll to position [231, 0]
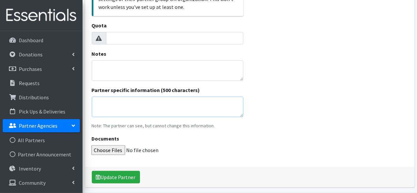
click at [115, 103] on textarea "Partner specific information (500 characters)" at bounding box center [168, 107] width 152 height 20
paste textarea "Order Limit: Diapers for 100 children/month_____ Distribution Group B: Order du…"
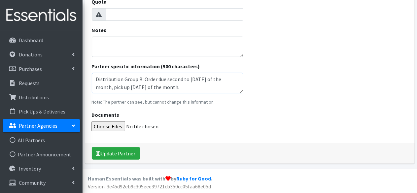
scroll to position [0, 0]
click at [154, 77] on textarea "Order Limit: Diapers for 100 children/month_____ Distribution Group B: Order du…" at bounding box center [168, 83] width 152 height 20
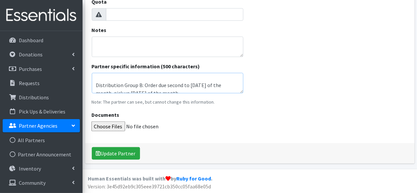
scroll to position [16, 0]
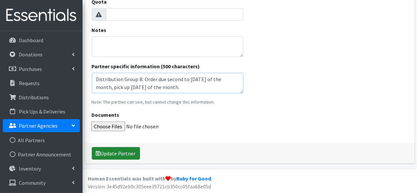
type textarea "Order Limit: Diapers for 50 children/month_____ Distribution Group B: Order due…"
click at [124, 156] on button "Update Partner" at bounding box center [116, 153] width 48 height 13
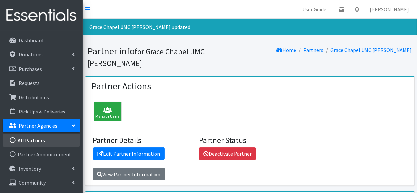
click at [37, 137] on link "All Partners" at bounding box center [41, 140] width 77 height 13
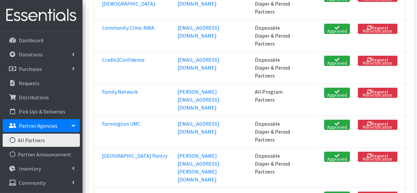
scroll to position [364, 0]
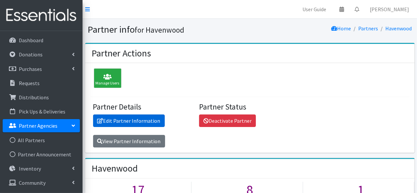
click at [113, 116] on link "Edit Partner Information" at bounding box center [129, 121] width 72 height 13
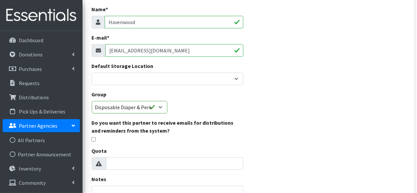
scroll to position [205, 0]
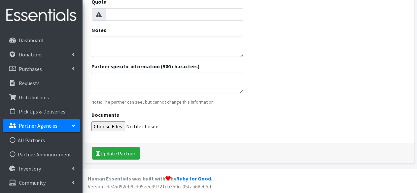
click at [119, 87] on textarea "Partner specific information (500 characters)" at bounding box center [168, 83] width 152 height 20
paste textarea "Order Limit: Diapers for 100 children/month_____ Distribution Group B: Order du…"
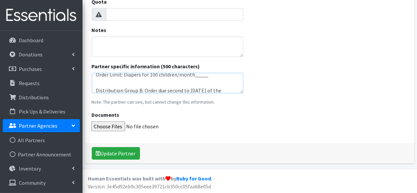
scroll to position [0, 0]
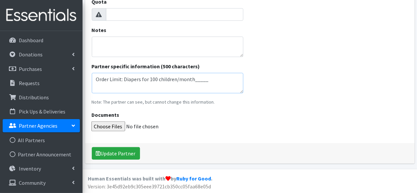
click at [149, 77] on textarea "Order Limit: Diapers for 100 children/month_____ Distribution Group B: Order du…" at bounding box center [168, 83] width 152 height 20
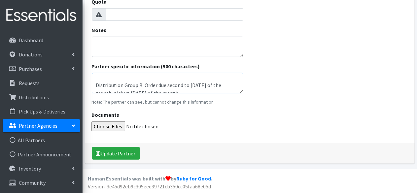
scroll to position [16, 0]
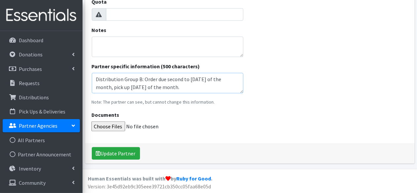
type textarea "Order Limit: Diapers for 25 children/month_____ Distribution Group B: Order due…"
click at [125, 152] on button "Update Partner" at bounding box center [116, 153] width 48 height 13
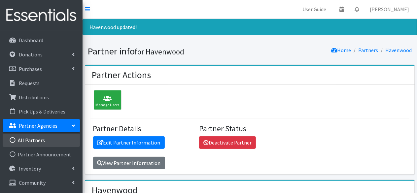
click at [28, 138] on link "All Partners" at bounding box center [41, 140] width 77 height 13
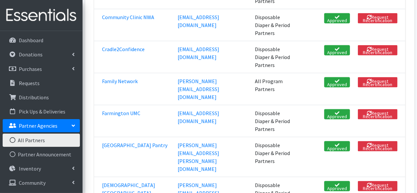
scroll to position [397, 0]
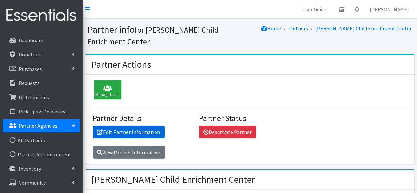
click at [128, 132] on link "Edit Partner Information" at bounding box center [129, 132] width 72 height 13
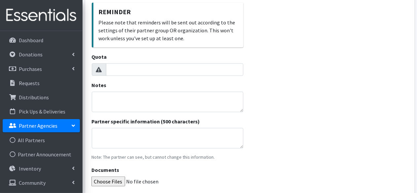
scroll to position [255, 0]
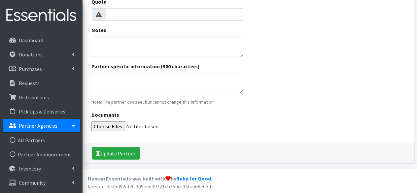
click at [116, 77] on textarea "Partner specific information (500 characters)" at bounding box center [168, 83] width 152 height 20
paste textarea "Order Limit: Diapers for 100 children/month_____ Distribution Group B: Order du…"
click at [151, 79] on textarea "Order Limit: Diapers for 100 children/month_____ Distribution Group B: Order du…" at bounding box center [168, 83] width 152 height 20
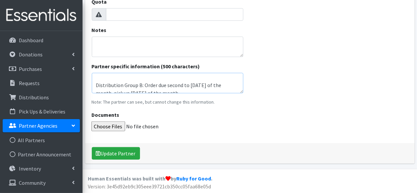
scroll to position [16, 0]
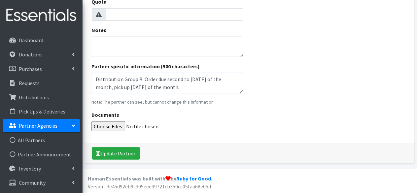
click at [139, 80] on textarea "Order Limit: Diapers for 25 children/month_____ Distribution Group B: Order due…" at bounding box center [168, 83] width 152 height 20
drag, startPoint x: 166, startPoint y: 79, endPoint x: 197, endPoint y: 79, distance: 31.1
click at [197, 79] on textarea "Order Limit: Diapers for 25 children/month_____ Distribution Group A: Order due…" at bounding box center [168, 83] width 152 height 20
click at [114, 88] on textarea "Order Limit: Diapers for 25 children/month_____ Distribution Group A: Order due…" at bounding box center [168, 83] width 152 height 20
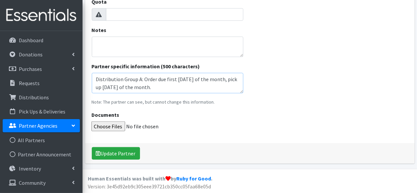
click at [114, 88] on textarea "Order Limit: Diapers for 25 children/month_____ Distribution Group A: Order due…" at bounding box center [168, 83] width 152 height 20
type textarea "Order Limit: Diapers for 25 children/month_____ Distribution Group A: Order due…"
click at [113, 151] on button "Update Partner" at bounding box center [116, 153] width 48 height 13
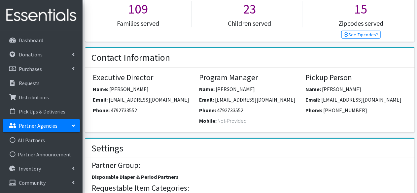
scroll to position [198, 0]
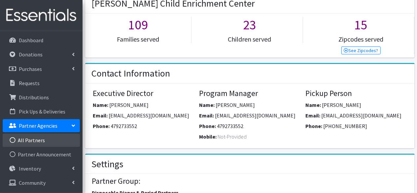
click at [26, 144] on link "All Partners" at bounding box center [41, 140] width 77 height 13
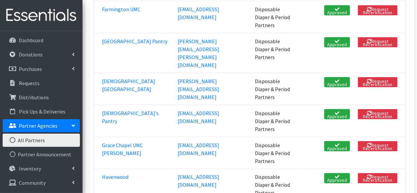
scroll to position [463, 0]
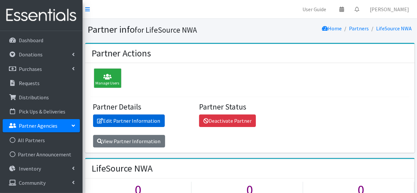
click at [118, 121] on link "Edit Partner Information" at bounding box center [129, 121] width 72 height 13
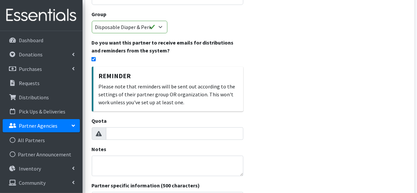
scroll to position [198, 0]
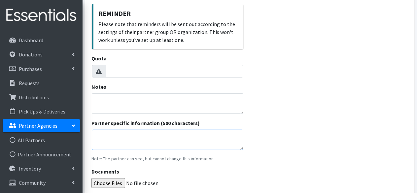
click at [120, 136] on textarea "Partner specific information (500 characters)" at bounding box center [168, 140] width 152 height 20
paste textarea "Order Limit: Diapers for 100 children/month_____ Distribution Group B: Order du…"
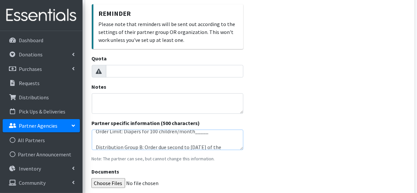
scroll to position [0, 0]
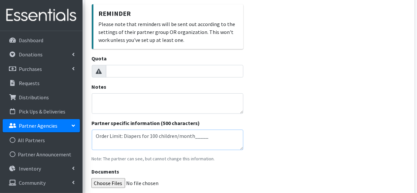
click at [150, 137] on textarea "Order Limit: Diapers for 100 children/month_____ Distribution Group B: Order du…" at bounding box center [168, 140] width 152 height 20
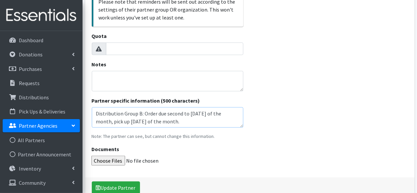
scroll to position [231, 0]
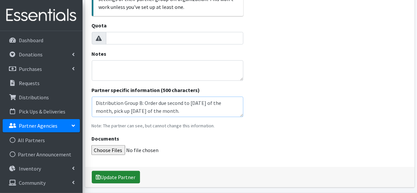
type textarea "Order Limit: Diapers for 25 children/month_____ Distribution Group B: Order due…"
click at [105, 177] on button "Update Partner" at bounding box center [116, 177] width 48 height 13
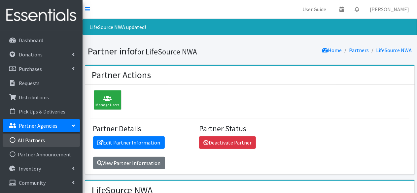
click at [37, 138] on link "All Partners" at bounding box center [41, 140] width 77 height 13
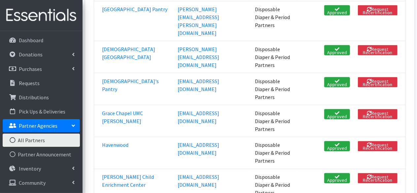
scroll to position [496, 0]
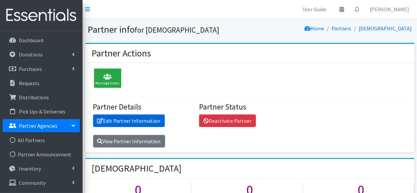
click at [125, 121] on link "Edit Partner Information" at bounding box center [129, 121] width 72 height 13
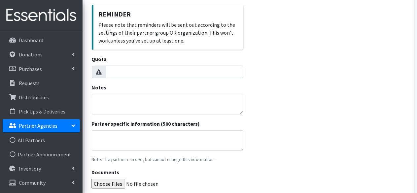
scroll to position [198, 0]
click at [119, 146] on textarea "Partner specific information (500 characters)" at bounding box center [168, 140] width 152 height 20
paste textarea "Order Limit: Diapers for 100 children/month_____ Distribution Group B: Order du…"
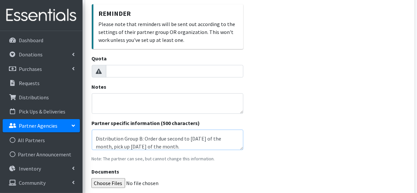
scroll to position [0, 0]
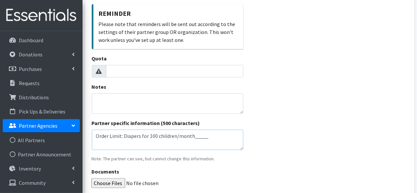
click at [151, 135] on textarea "Order Limit: Diapers for 100 children/month_____ Distribution Group B: Order du…" at bounding box center [168, 140] width 152 height 20
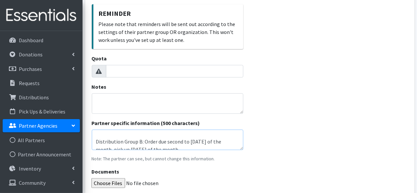
scroll to position [16, 0]
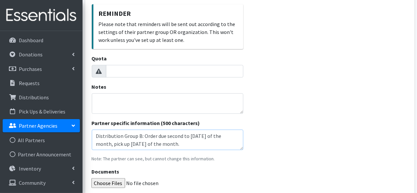
type textarea "Order Limit: Diapers for 75 children/month_____ Distribution Group B: Order due…"
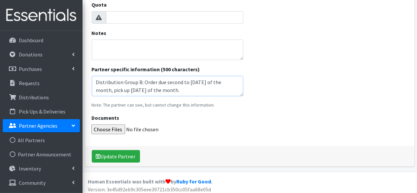
scroll to position [255, 0]
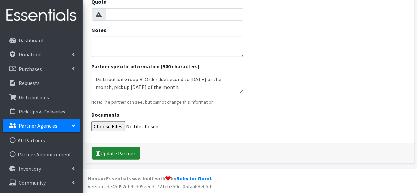
click at [115, 154] on button "Update Partner" at bounding box center [116, 153] width 48 height 13
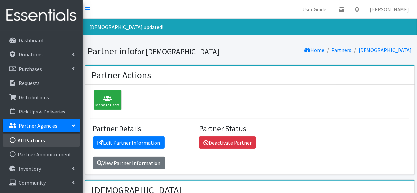
click at [23, 141] on link "All Partners" at bounding box center [41, 140] width 77 height 13
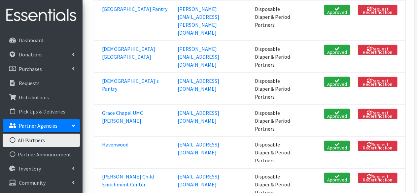
scroll to position [496, 0]
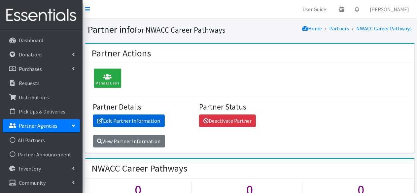
click at [123, 118] on link "Edit Partner Information" at bounding box center [129, 121] width 72 height 13
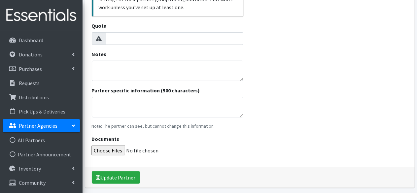
scroll to position [231, 0]
click at [130, 110] on textarea "Partner specific information (500 characters)" at bounding box center [168, 107] width 152 height 20
paste textarea "Order Limit: Diapers for 100 children/month_____ Distribution Group B: Order du…"
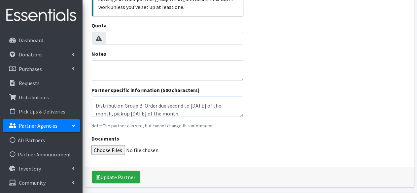
scroll to position [0, 0]
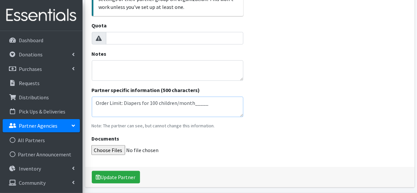
click at [150, 102] on textarea "Order Limit: Diapers for 100 children/month_____ Distribution Group B: Order du…" at bounding box center [168, 107] width 152 height 20
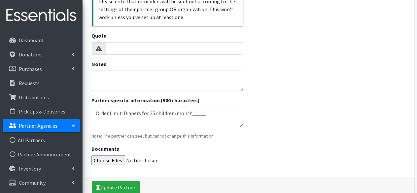
scroll to position [255, 0]
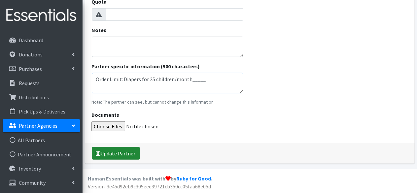
type textarea "Order Limit: Diapers for 25 children/month_____ Distribution Group B: Order due…"
click at [113, 153] on button "Update Partner" at bounding box center [116, 153] width 48 height 13
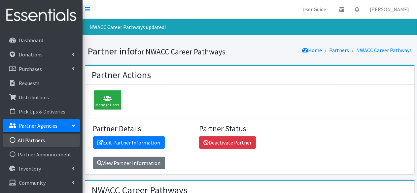
click at [30, 142] on link "All Partners" at bounding box center [41, 140] width 77 height 13
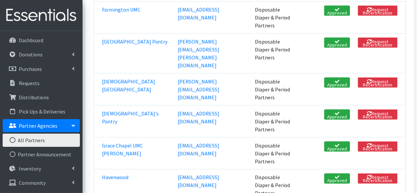
scroll to position [496, 0]
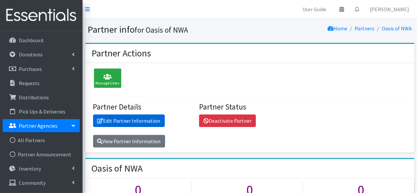
click at [127, 122] on link "Edit Partner Information" at bounding box center [129, 121] width 72 height 13
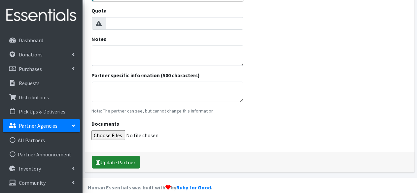
scroll to position [255, 0]
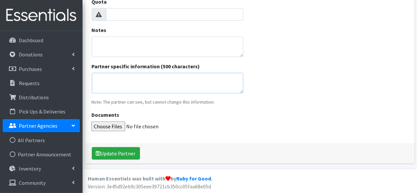
click at [117, 74] on textarea "Partner specific information (500 characters)" at bounding box center [168, 83] width 152 height 20
paste textarea "Order Limit: Diapers for 100 children/month_____ Distribution Group B: Order du…"
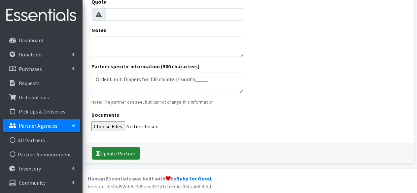
scroll to position [13, 0]
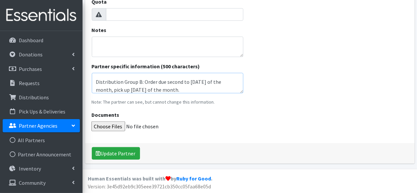
type textarea "Order Limit: Diapers for 100 children/month_____ Distribution Group B: Order du…"
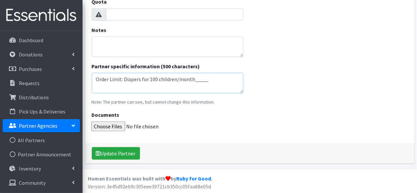
scroll to position [16, 0]
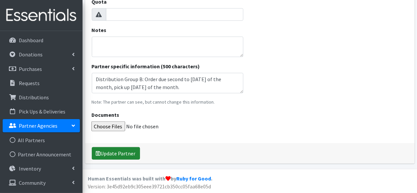
click at [109, 151] on button "Update Partner" at bounding box center [116, 153] width 48 height 13
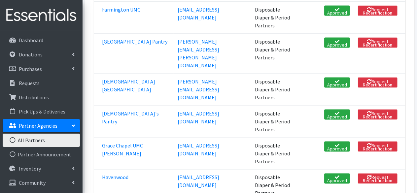
scroll to position [496, 0]
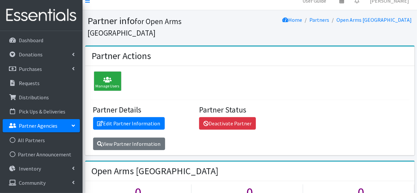
scroll to position [99, 0]
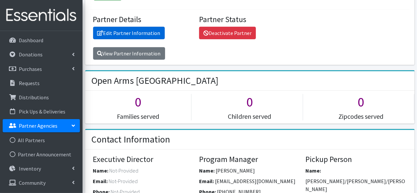
click at [110, 27] on link "Edit Partner Information" at bounding box center [129, 33] width 72 height 13
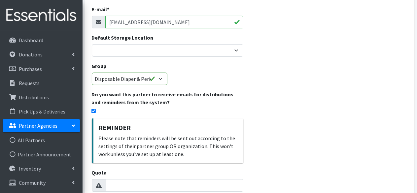
scroll to position [231, 0]
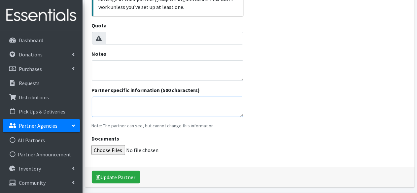
click at [109, 108] on textarea "Partner specific information (500 characters)" at bounding box center [168, 107] width 152 height 20
paste textarea "Order Limit: Diapers for 100 children/month_____ Distribution Group B: Order du…"
click at [155, 100] on textarea "Order Limit: Diapers for 100 children/month_____ Distribution Group B: Order du…" at bounding box center [168, 107] width 152 height 20
click at [156, 100] on textarea "Order Limit: Diapers for 100 children/month_____ Distribution Group B: Order du…" at bounding box center [168, 107] width 152 height 20
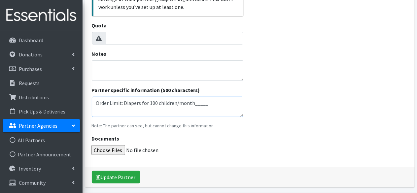
click at [151, 103] on textarea "Order Limit: Diapers for 100 children/month_____ Distribution Group B: Order du…" at bounding box center [168, 107] width 152 height 20
type textarea "Order Limit: Diapers for 50 children/month_____ Distribution Group B: Order due…"
click at [108, 175] on button "Update Partner" at bounding box center [116, 177] width 48 height 13
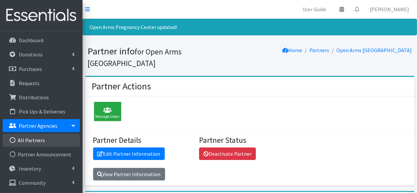
click at [54, 138] on link "All Partners" at bounding box center [41, 140] width 77 height 13
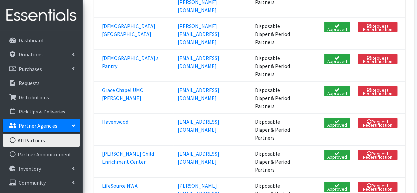
scroll to position [562, 0]
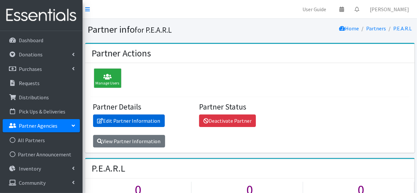
click at [133, 119] on link "Edit Partner Information" at bounding box center [129, 121] width 72 height 13
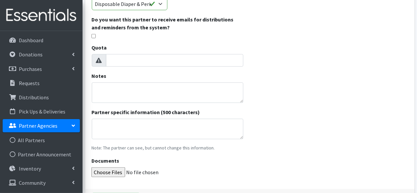
scroll to position [198, 0]
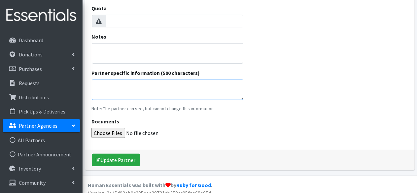
click at [140, 87] on textarea "Partner specific information (500 characters)" at bounding box center [168, 90] width 152 height 20
paste textarea "Order Limit: Diapers for 100 children/month_____ Distribution Group B: Order du…"
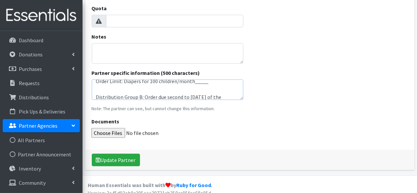
scroll to position [0, 0]
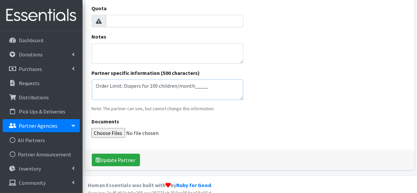
click at [151, 84] on textarea "Order Limit: Diapers for 100 children/month_____ Distribution Group B: Order du…" at bounding box center [168, 90] width 152 height 20
click at [152, 92] on textarea "Order Limit: Diapers for 25 children/month_____ Distribution Group B: Order due…" at bounding box center [168, 90] width 152 height 20
type textarea "Order Limit: Diapers for 25 children/month_____ Distribution Group B: Order due…"
click at [134, 157] on button "Update Partner" at bounding box center [116, 160] width 48 height 13
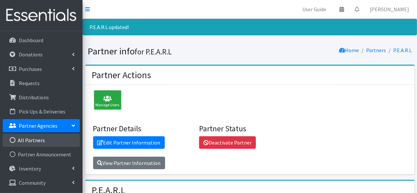
click at [38, 138] on link "All Partners" at bounding box center [41, 140] width 77 height 13
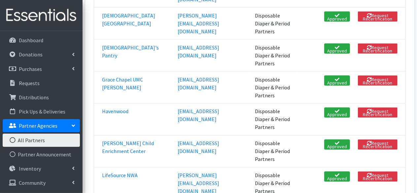
scroll to position [562, 0]
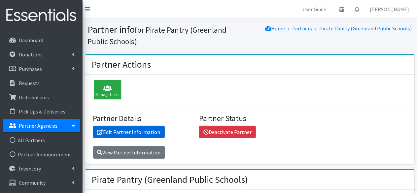
click at [139, 135] on link "Edit Partner Information" at bounding box center [129, 132] width 72 height 13
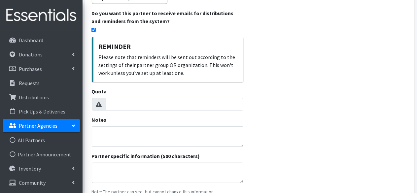
scroll to position [198, 0]
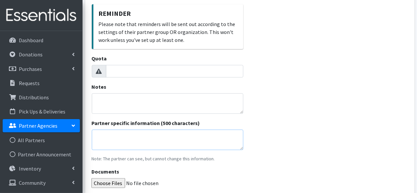
click at [115, 131] on textarea "Partner specific information (500 characters)" at bounding box center [168, 140] width 152 height 20
paste textarea "Order Limit: Diapers for 100 children/month_____ Distribution Group B: Order du…"
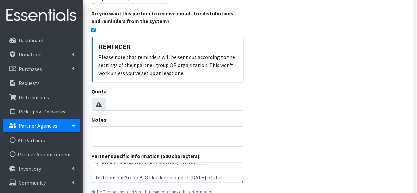
scroll to position [0, 0]
click at [152, 168] on textarea "Order Limit: Diapers for 100 children/month_____ Distribution Group B: Order du…" at bounding box center [168, 173] width 152 height 20
click at [152, 167] on textarea "Order Limit: Diapers for 100 children/month_____ Distribution Group B: Order du…" at bounding box center [168, 173] width 152 height 20
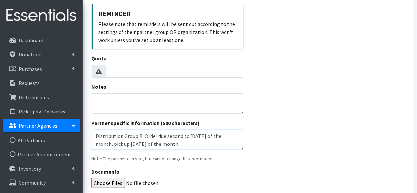
scroll to position [255, 0]
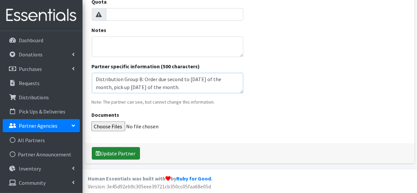
type textarea "Order Limit: Diapers for 50 children/month_____ Distribution Group B: Order due…"
click at [121, 153] on button "Update Partner" at bounding box center [116, 153] width 48 height 13
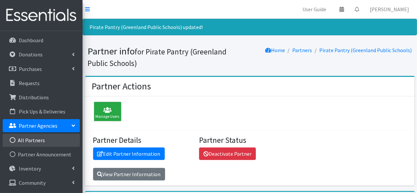
click at [45, 142] on link "All Partners" at bounding box center [41, 140] width 77 height 13
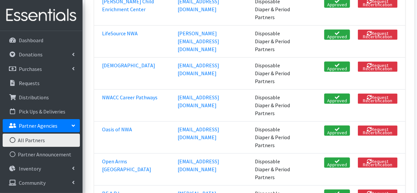
scroll to position [661, 0]
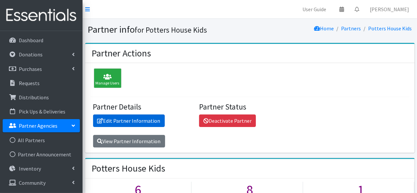
click at [148, 117] on link "Edit Partner Information" at bounding box center [129, 121] width 72 height 13
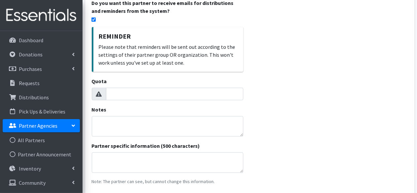
scroll to position [231, 0]
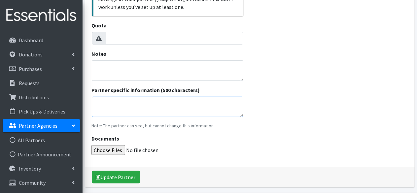
click at [131, 109] on textarea "Partner specific information (500 characters)" at bounding box center [168, 107] width 152 height 20
paste textarea "Order Limit: Diapers for 100 children/month_____ Distribution Group B: Order du…"
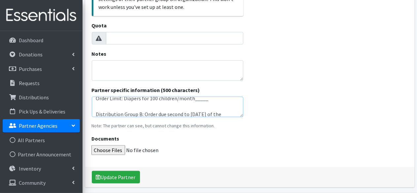
scroll to position [0, 0]
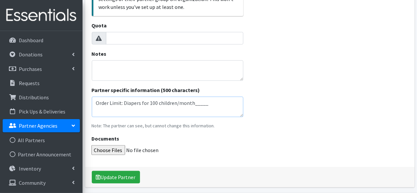
click at [153, 102] on textarea "Order Limit: Diapers for 100 children/month_____ Distribution Group B: Order du…" at bounding box center [168, 107] width 152 height 20
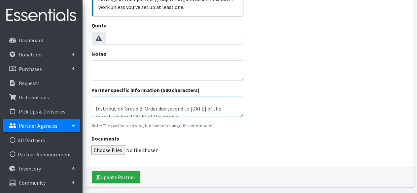
scroll to position [16, 0]
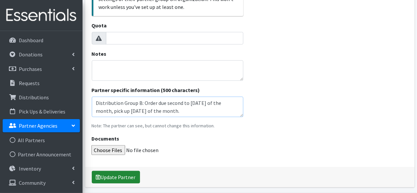
type textarea "Order Limit: Diapers for 25 children/month_____ Distribution Group B: Order due…"
click at [119, 172] on button "Update Partner" at bounding box center [116, 177] width 48 height 13
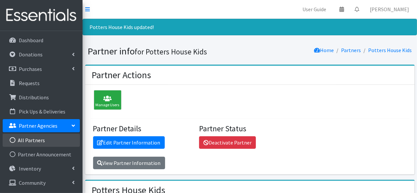
click at [31, 137] on link "All Partners" at bounding box center [41, 140] width 77 height 13
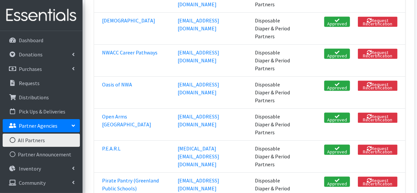
scroll to position [694, 0]
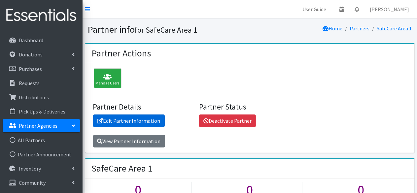
click at [125, 121] on link "Edit Partner Information" at bounding box center [129, 121] width 72 height 13
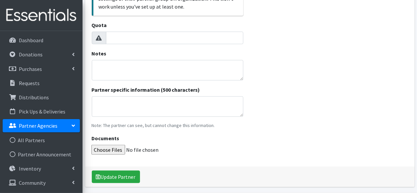
scroll to position [255, 0]
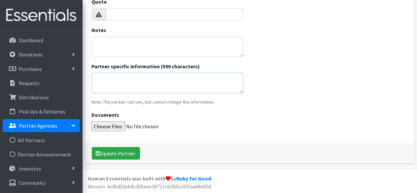
click at [122, 77] on textarea "Partner specific information (500 characters)" at bounding box center [168, 83] width 152 height 20
paste textarea "Order Limit: Diapers for 100 children/month_____ Distribution Group B: Order du…"
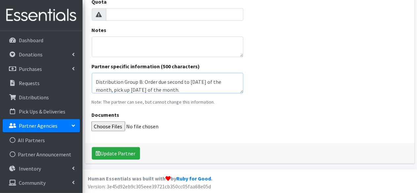
click at [140, 81] on textarea "Order Limit: Diapers for 100 children/month_____ Distribution Group B: Order du…" at bounding box center [168, 83] width 152 height 20
click at [139, 81] on textarea "Order Limit: Diapers for 100 children/month_____ Distribution Group B: Order du…" at bounding box center [168, 83] width 152 height 20
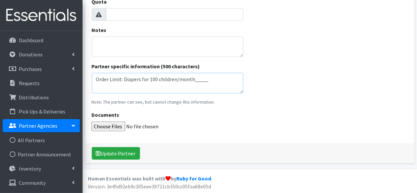
drag, startPoint x: 168, startPoint y: 87, endPoint x: 88, endPoint y: 76, distance: 80.7
click at [97, 85] on textarea "Distribution Group A: Order due second to last Tuesday of the month, pick up la…" at bounding box center [168, 83] width 152 height 20
drag, startPoint x: 167, startPoint y: 80, endPoint x: 196, endPoint y: 80, distance: 29.7
click at [196, 80] on textarea "Distribution Group A: Order due second to last Tuesday of the month, pick up la…" at bounding box center [168, 83] width 152 height 20
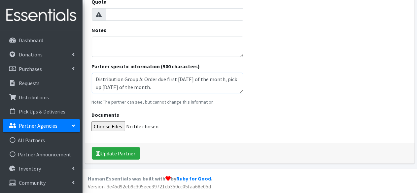
click at [104, 85] on textarea "Distribution Group A: Order due first Tuesday of the month, pick up last Tuesda…" at bounding box center [168, 83] width 152 height 20
type textarea "Distribution Group A: Order due first [DATE] of the month, pick up second [DATE…"
click at [115, 155] on button "Update Partner" at bounding box center [116, 153] width 48 height 13
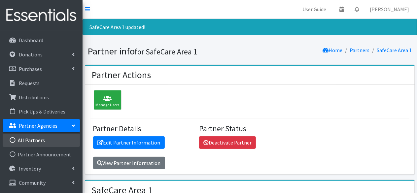
click at [24, 141] on link "All Partners" at bounding box center [41, 140] width 77 height 13
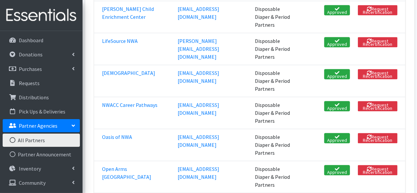
scroll to position [760, 0]
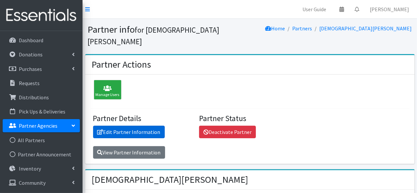
click at [132, 128] on link "Edit Partner Information" at bounding box center [129, 132] width 72 height 13
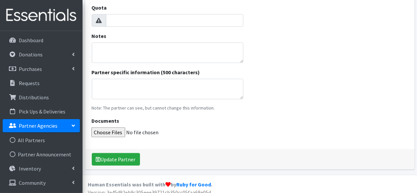
scroll to position [205, 0]
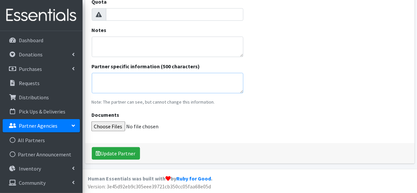
click at [115, 89] on textarea "Partner specific information (500 characters)" at bounding box center [168, 83] width 152 height 20
paste textarea "Order Limit: Diapers for 100 children/month_____ Distribution Group B: Order du…"
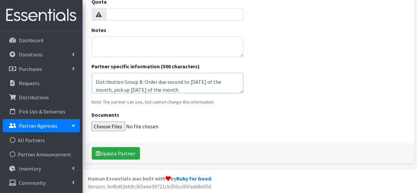
click at [139, 83] on textarea "Order Limit: Diapers for 100 children/month_____ Distribution Group B: Order du…" at bounding box center [168, 83] width 152 height 20
click at [165, 81] on textarea "Order Limit: Diapers for 100 children/month_____ Distribution Group A: Order du…" at bounding box center [168, 83] width 152 height 20
drag, startPoint x: 167, startPoint y: 82, endPoint x: 196, endPoint y: 81, distance: 28.8
click at [196, 81] on textarea "Order Limit: Diapers for 100 children/month_____ Distribution Group A: Order du…" at bounding box center [168, 83] width 152 height 20
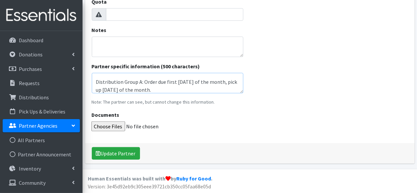
click at [116, 88] on textarea "Order Limit: Diapers for 100 children/month_____ Distribution Group A: Order du…" at bounding box center [168, 83] width 152 height 20
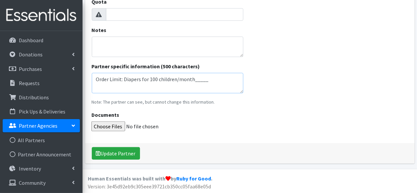
type textarea "Order Limit: Diapers for 100 children/month_____ Distribution Group A: Order du…"
click at [124, 153] on button "Update Partner" at bounding box center [116, 153] width 48 height 13
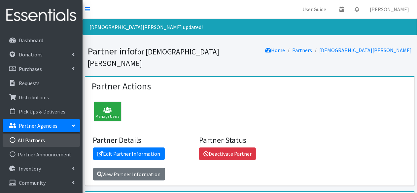
click at [17, 143] on link "All Partners" at bounding box center [41, 140] width 77 height 13
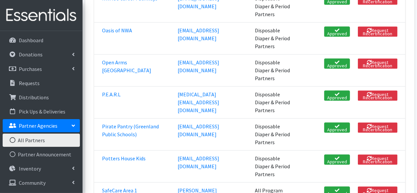
scroll to position [760, 0]
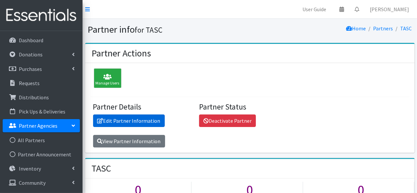
click at [118, 118] on link "Edit Partner Information" at bounding box center [129, 121] width 72 height 13
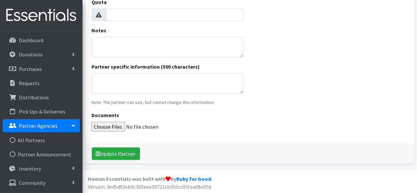
scroll to position [255, 0]
drag, startPoint x: 125, startPoint y: 84, endPoint x: 124, endPoint y: 78, distance: 5.8
click at [125, 83] on textarea "Partner specific information (500 characters)" at bounding box center [168, 83] width 152 height 20
paste textarea "Order Limit: Diapers for 100 children/month_____ Distribution Group B: Order du…"
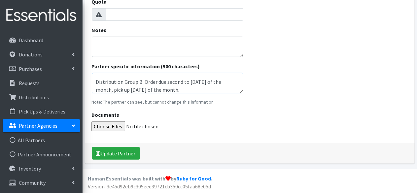
scroll to position [0, 0]
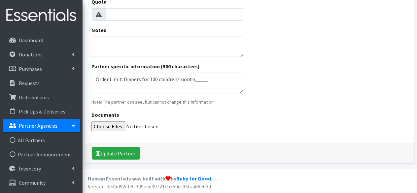
click at [153, 80] on textarea "Order Limit: Diapers for 100 children/month_____ Distribution Group B: Order du…" at bounding box center [168, 83] width 152 height 20
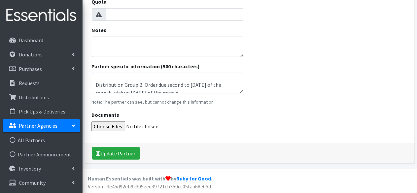
scroll to position [16, 0]
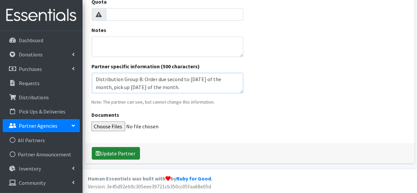
type textarea "Order Limit: Diapers for 50 children/month_____ Distribution Group B: Order due…"
click at [118, 156] on button "Update Partner" at bounding box center [116, 153] width 48 height 13
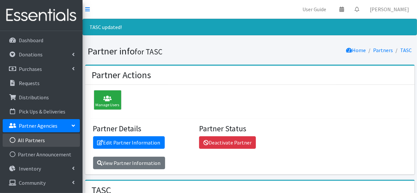
click at [47, 141] on link "All Partners" at bounding box center [41, 140] width 77 height 13
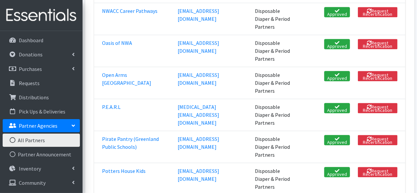
scroll to position [760, 0]
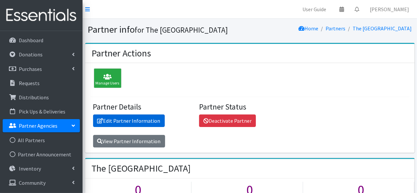
click at [129, 122] on link "Edit Partner Information" at bounding box center [129, 121] width 72 height 13
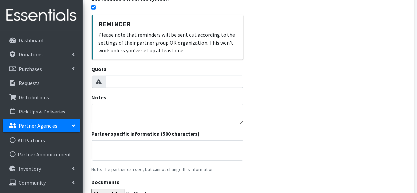
scroll to position [198, 0]
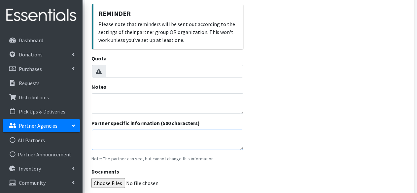
click at [112, 138] on textarea "Partner specific information (500 characters)" at bounding box center [168, 140] width 152 height 20
paste textarea "Order Limit: Diapers for 100 children/month_____ Distribution Group B: Order du…"
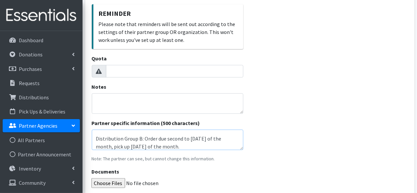
type textarea "Order Limit: Diapers for 100 children/month_____ Distribution Group B: Order du…"
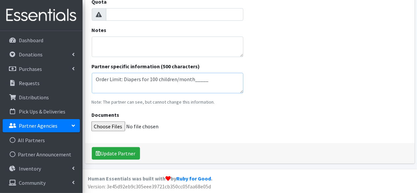
scroll to position [16, 0]
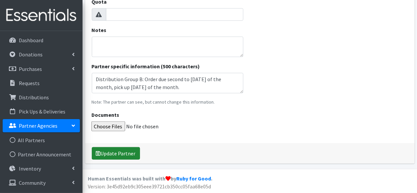
click at [126, 152] on button "Update Partner" at bounding box center [116, 153] width 48 height 13
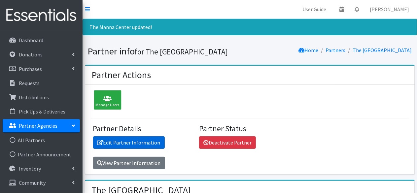
click at [122, 141] on link "Edit Partner Information" at bounding box center [129, 142] width 72 height 13
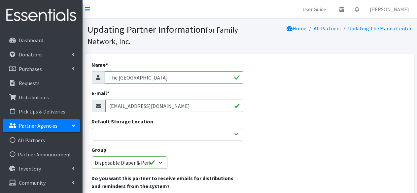
click at [147, 109] on input "[EMAIL_ADDRESS][DOMAIN_NAME]" at bounding box center [174, 106] width 138 height 13
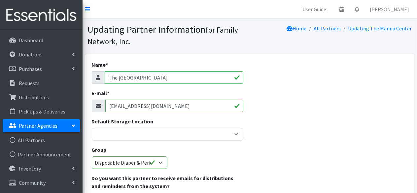
paste input "nna@themannacenter.org"
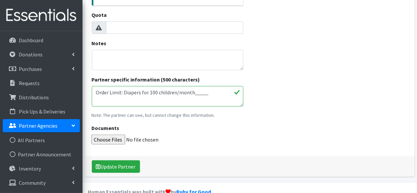
scroll to position [255, 0]
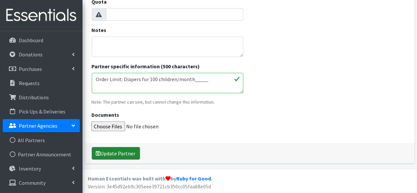
type input "[EMAIL_ADDRESS][DOMAIN_NAME]"
click at [112, 154] on button "Update Partner" at bounding box center [116, 153] width 48 height 13
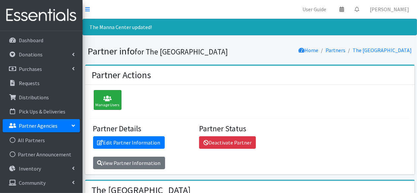
click at [113, 106] on div "Manage Users" at bounding box center [108, 100] width 28 height 20
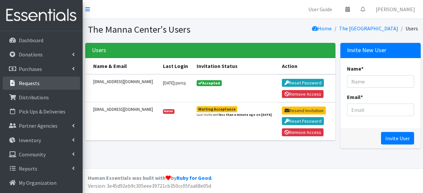
click at [38, 85] on p "Requests" at bounding box center [29, 83] width 21 height 7
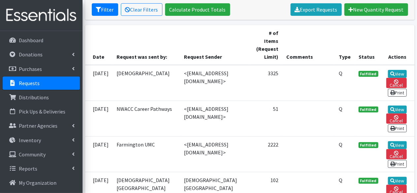
scroll to position [165, 0]
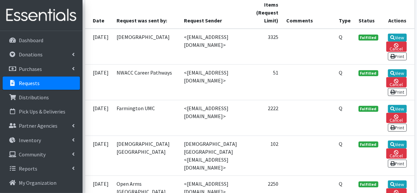
click at [35, 80] on p "Requests" at bounding box center [29, 83] width 21 height 7
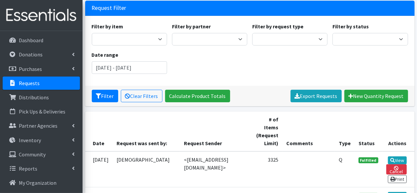
scroll to position [99, 0]
